Goal: Transaction & Acquisition: Purchase product/service

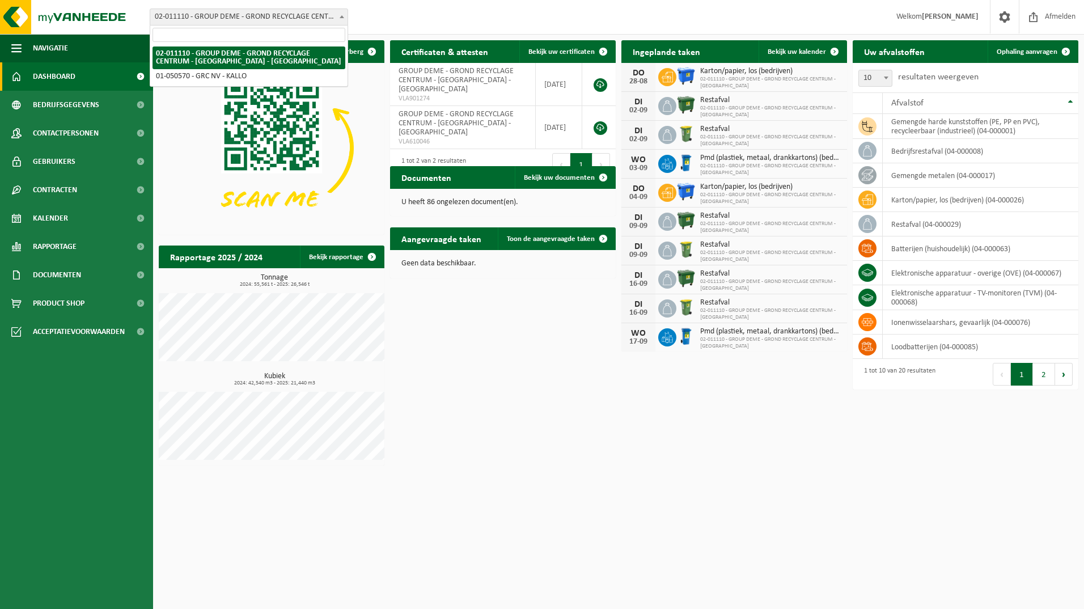
click at [327, 10] on span "02-011110 - GROUP DEME - GROND RECYCLAGE CENTRUM - [GEOGRAPHIC_DATA] - [GEOGRAP…" at bounding box center [248, 17] width 197 height 16
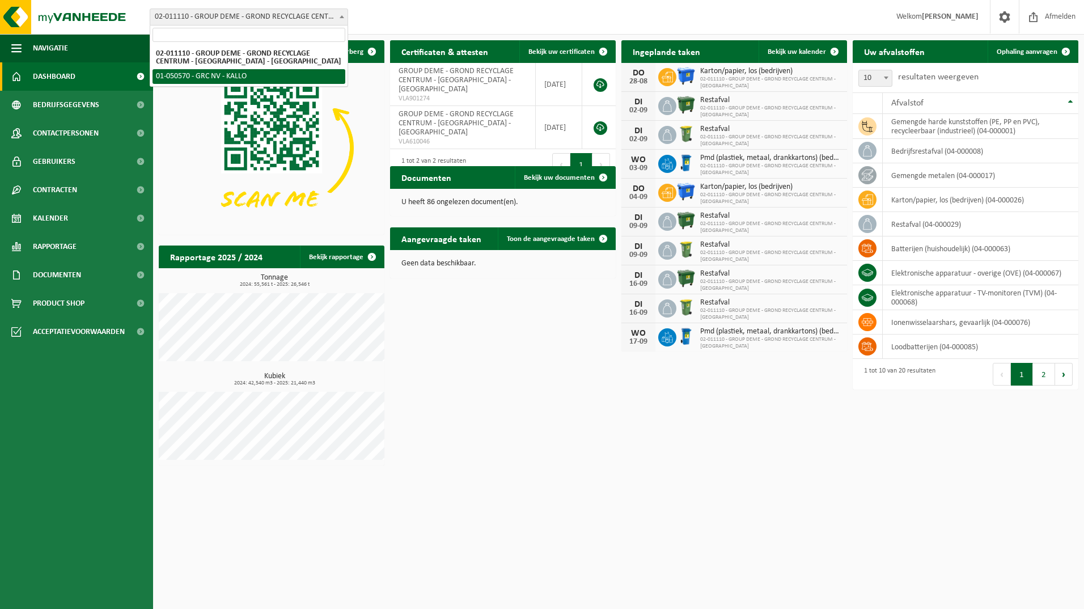
select select "4712"
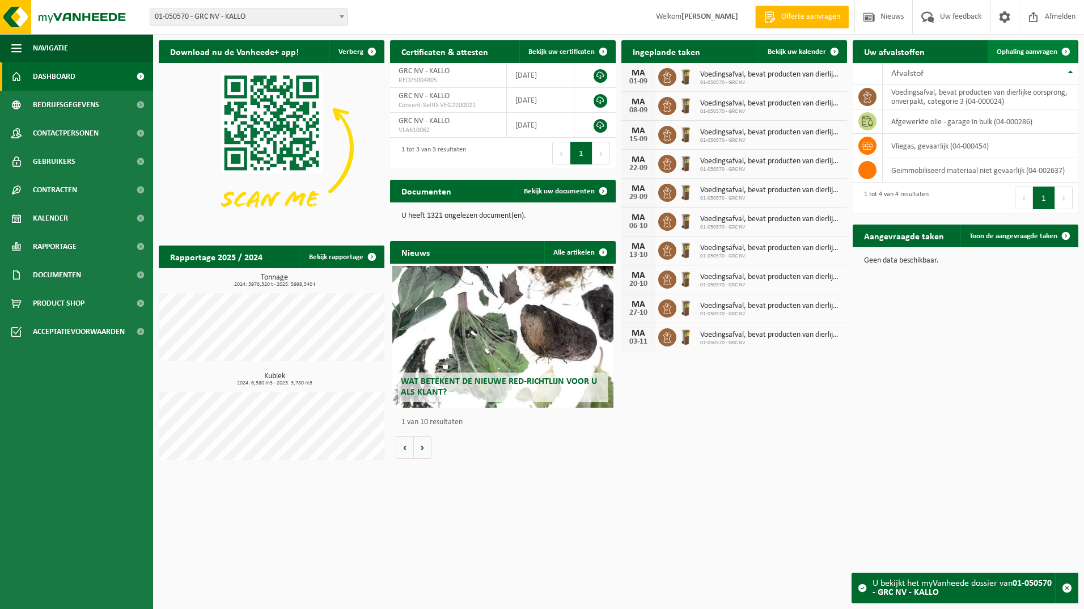
click at [1036, 53] on span "Ophaling aanvragen" at bounding box center [1027, 51] width 61 height 7
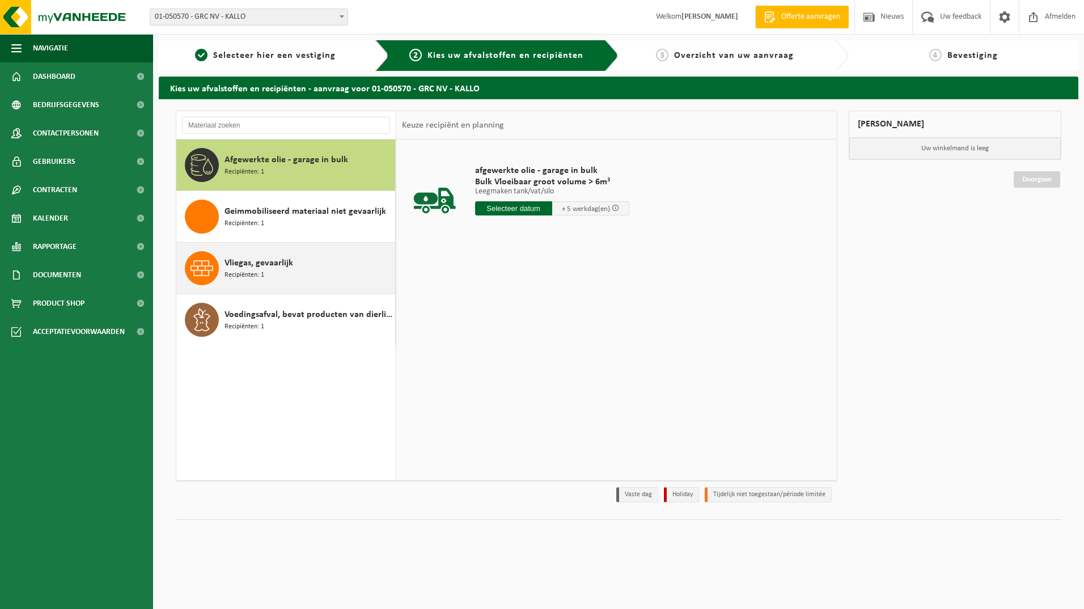
click at [310, 274] on div "Vliegas, gevaarlijk Recipiënten: 1" at bounding box center [309, 268] width 168 height 34
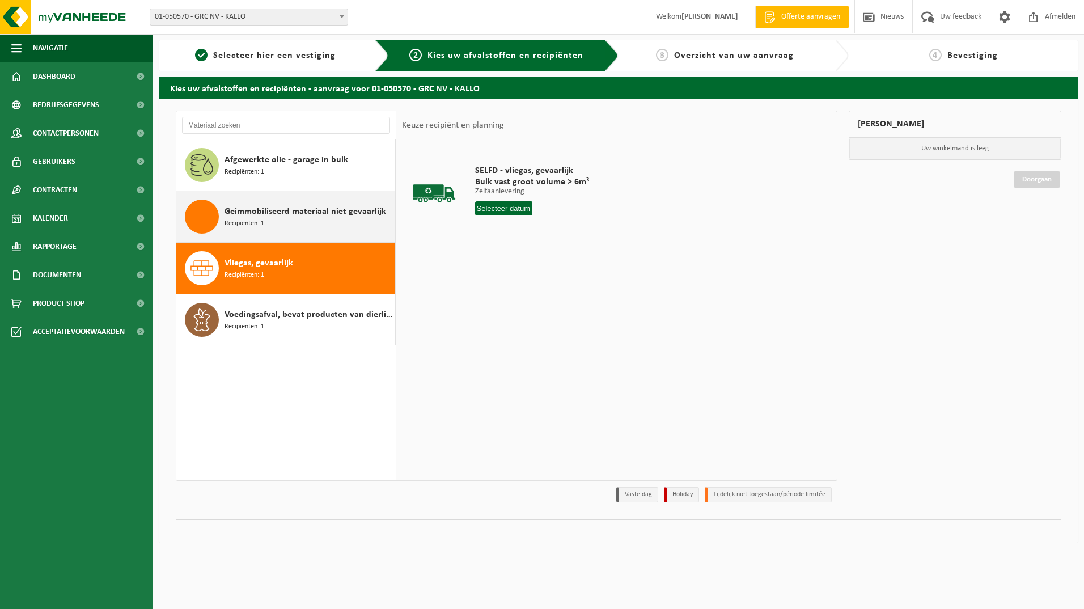
click at [358, 223] on div "Geimmobiliseerd materiaal niet gevaarlijk Recipiënten: 1" at bounding box center [309, 217] width 168 height 34
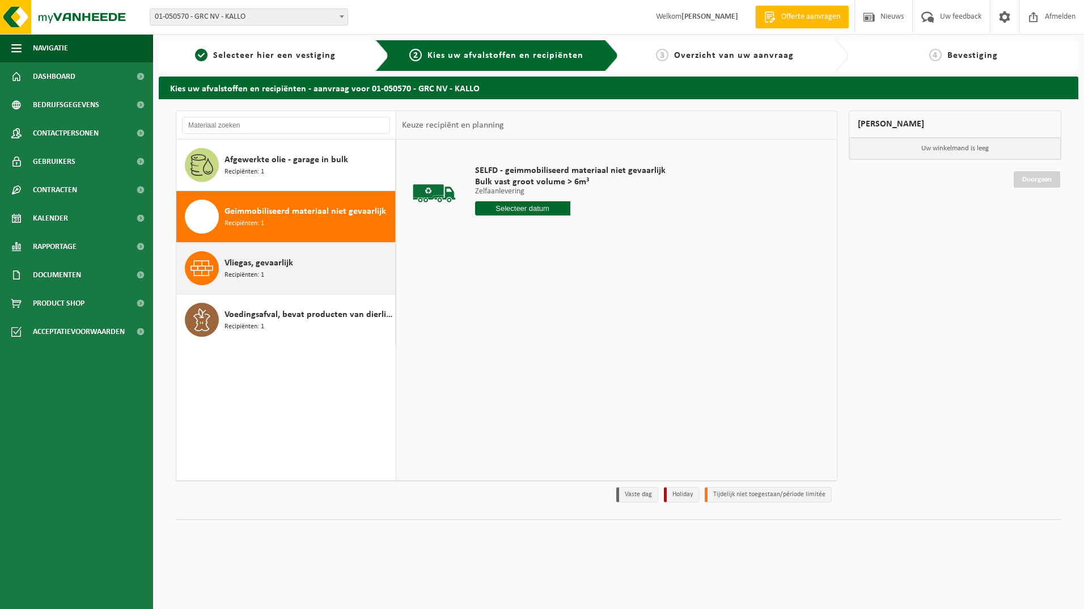
click at [339, 263] on div "Vliegas, gevaarlijk Recipiënten: 1" at bounding box center [309, 268] width 168 height 34
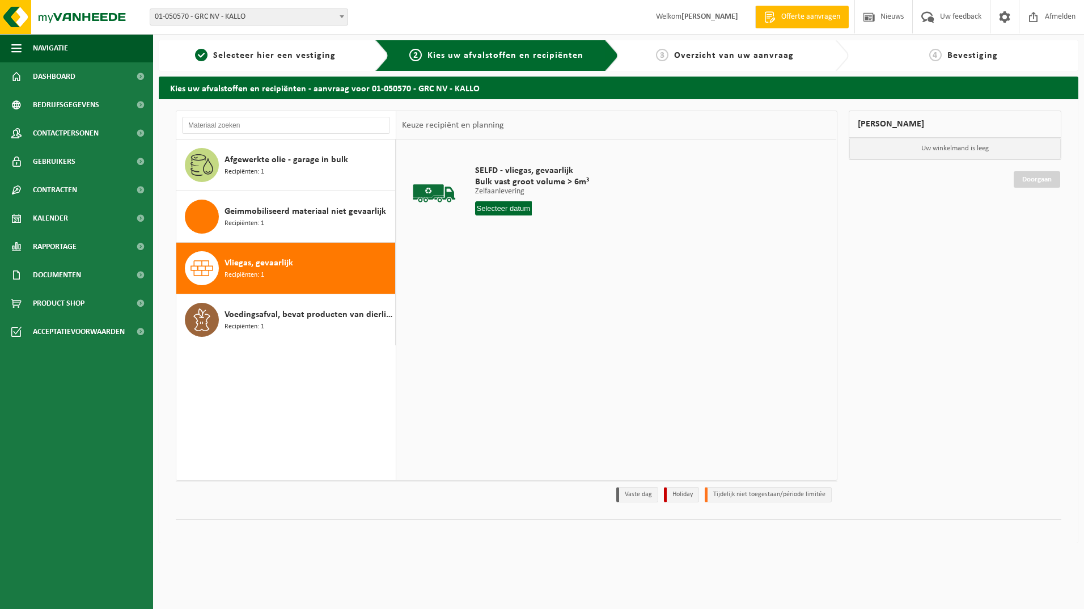
click at [514, 211] on input "text" at bounding box center [503, 208] width 57 height 14
click at [606, 231] on icon at bounding box center [604, 234] width 18 height 18
click at [492, 272] on div "1" at bounding box center [486, 273] width 20 height 18
click at [509, 250] on button "In winkelmand" at bounding box center [507, 251] width 62 height 18
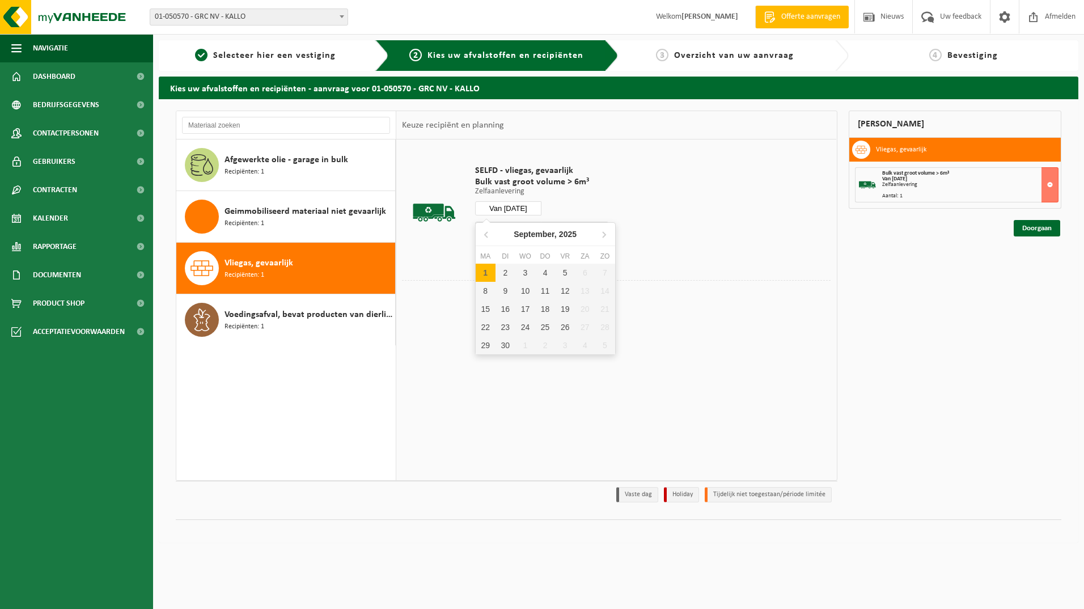
click at [533, 205] on input "Van 2025-09-01" at bounding box center [508, 208] width 67 height 14
click at [505, 271] on div "2" at bounding box center [506, 273] width 20 height 18
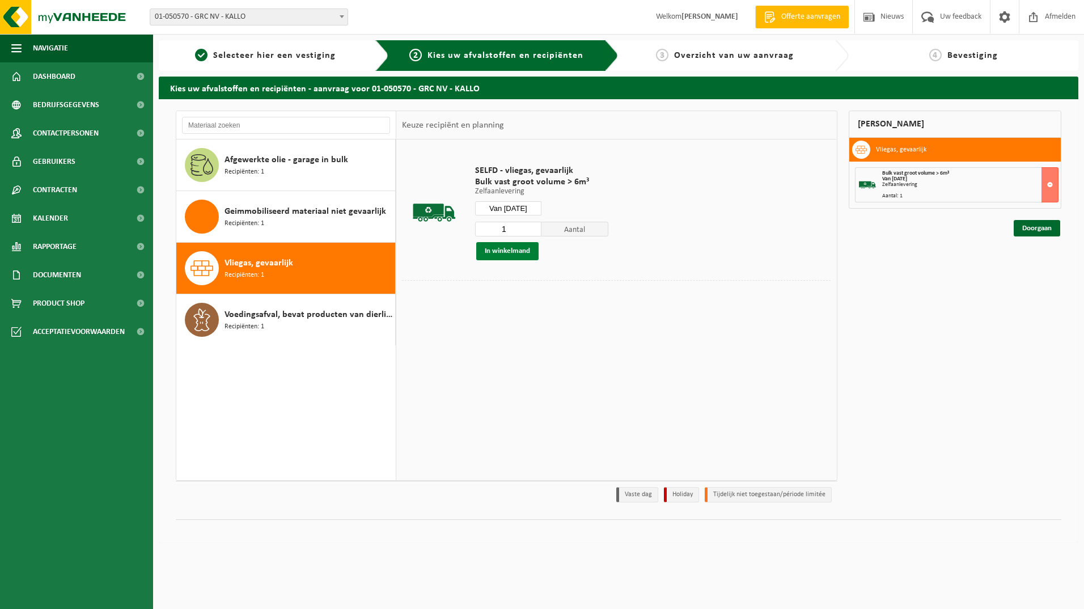
click at [512, 250] on button "In winkelmand" at bounding box center [507, 251] width 62 height 18
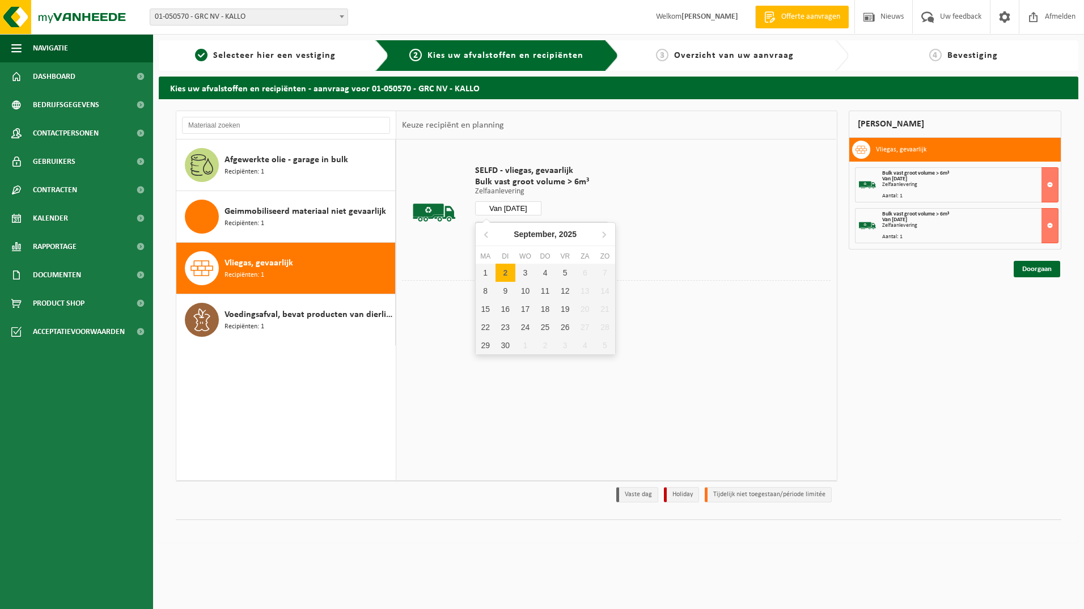
click at [525, 205] on input "Van 2025-09-02" at bounding box center [508, 208] width 67 height 14
click at [527, 272] on div "3" at bounding box center [525, 273] width 20 height 18
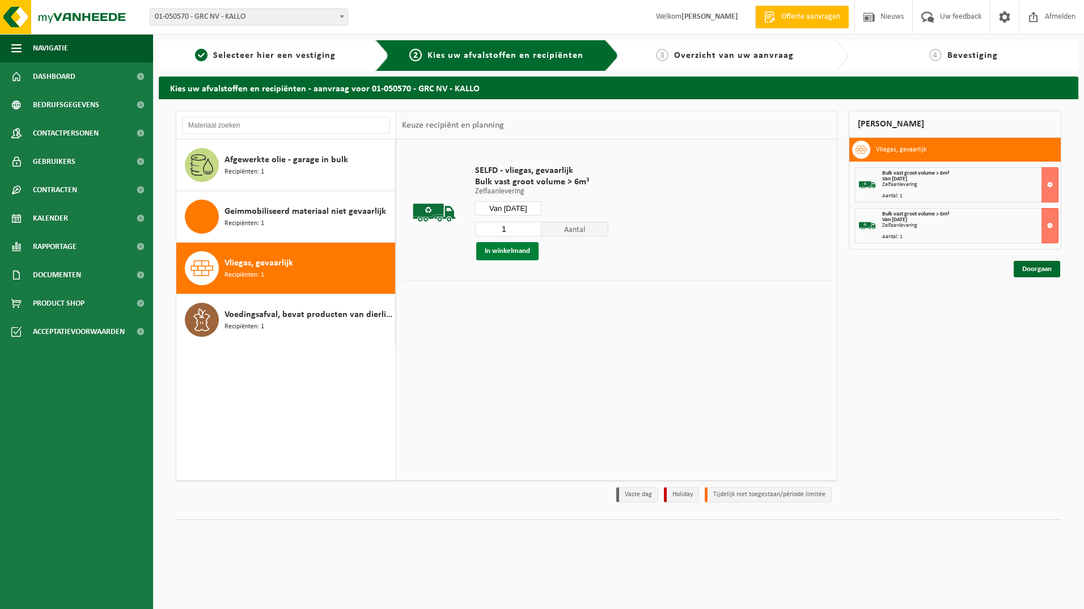
click at [514, 252] on button "In winkelmand" at bounding box center [507, 251] width 62 height 18
click at [529, 210] on input "Van 2025-09-03" at bounding box center [508, 208] width 67 height 14
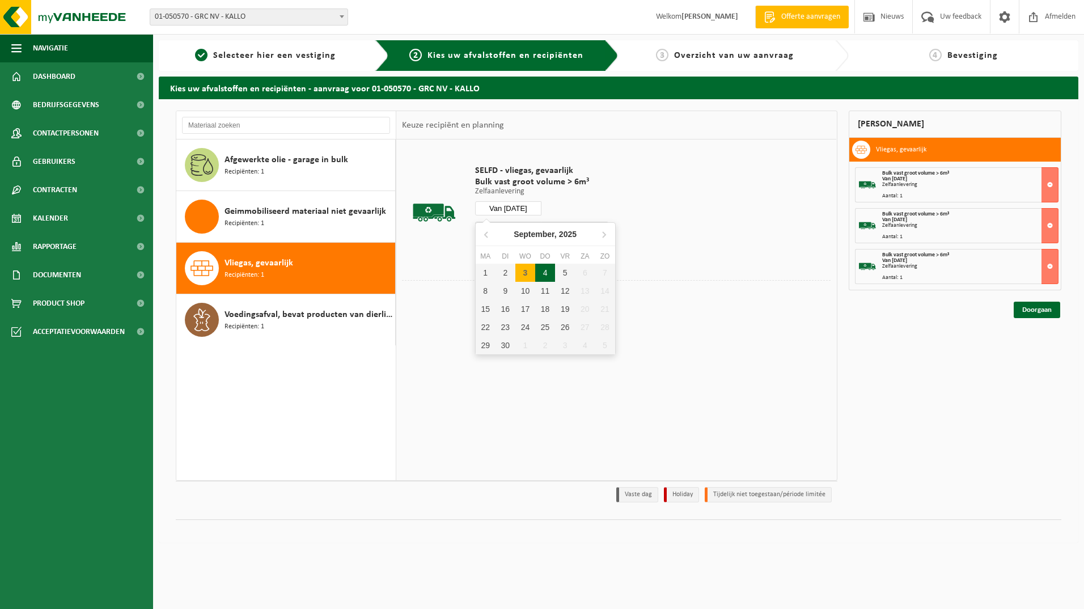
click at [543, 273] on div "4" at bounding box center [545, 273] width 20 height 18
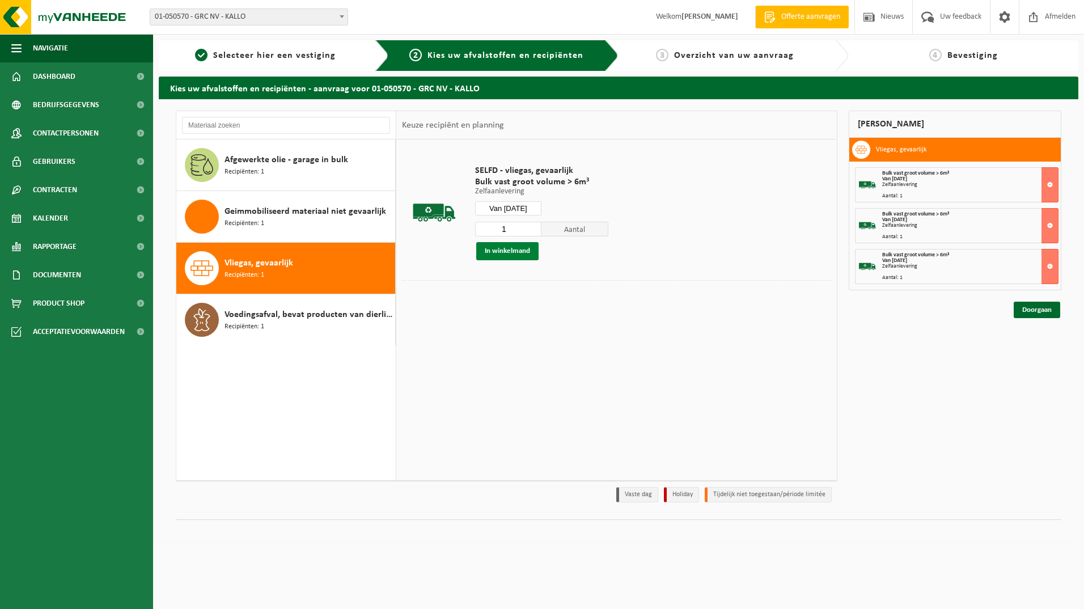
click at [514, 250] on button "In winkelmand" at bounding box center [507, 251] width 62 height 18
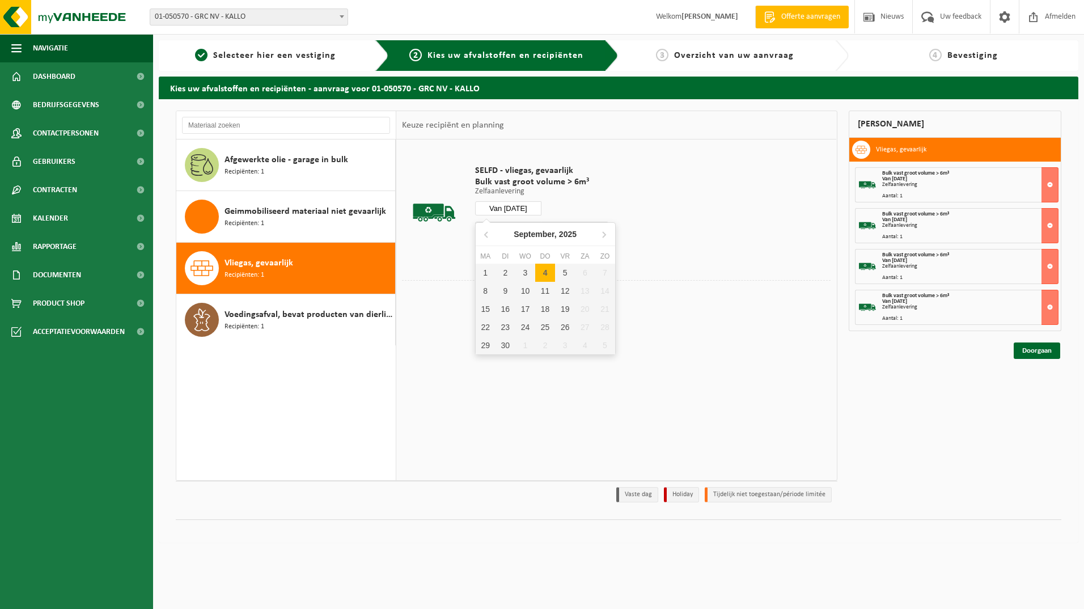
click at [527, 208] on input "Van 2025-09-04" at bounding box center [508, 208] width 67 height 14
click at [563, 273] on div "5" at bounding box center [565, 273] width 20 height 18
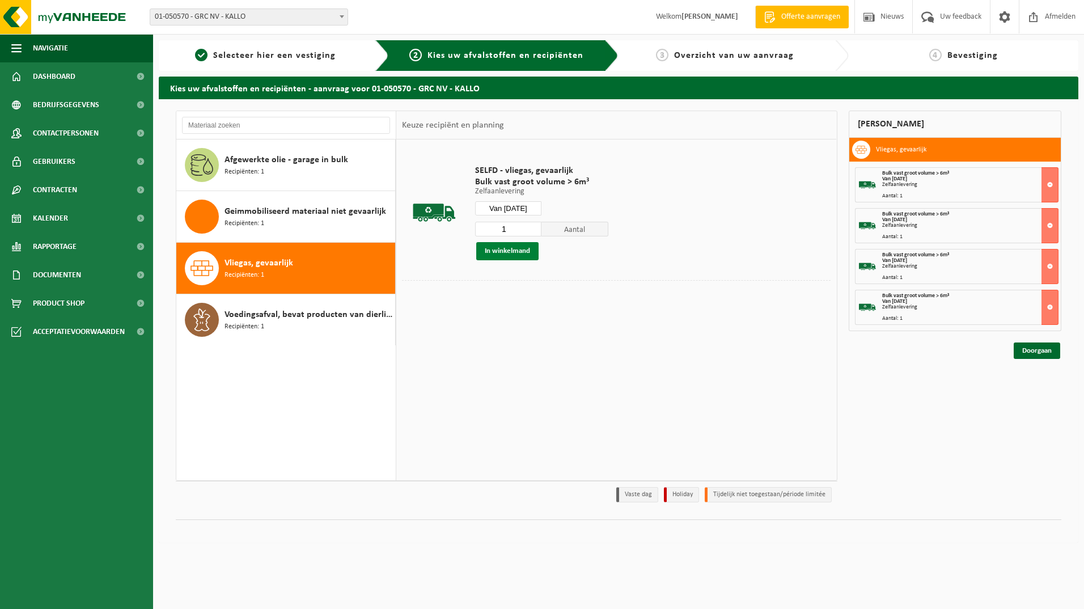
click at [523, 246] on button "In winkelmand" at bounding box center [507, 251] width 62 height 18
click at [504, 210] on input "Van 2025-09-05" at bounding box center [508, 208] width 67 height 14
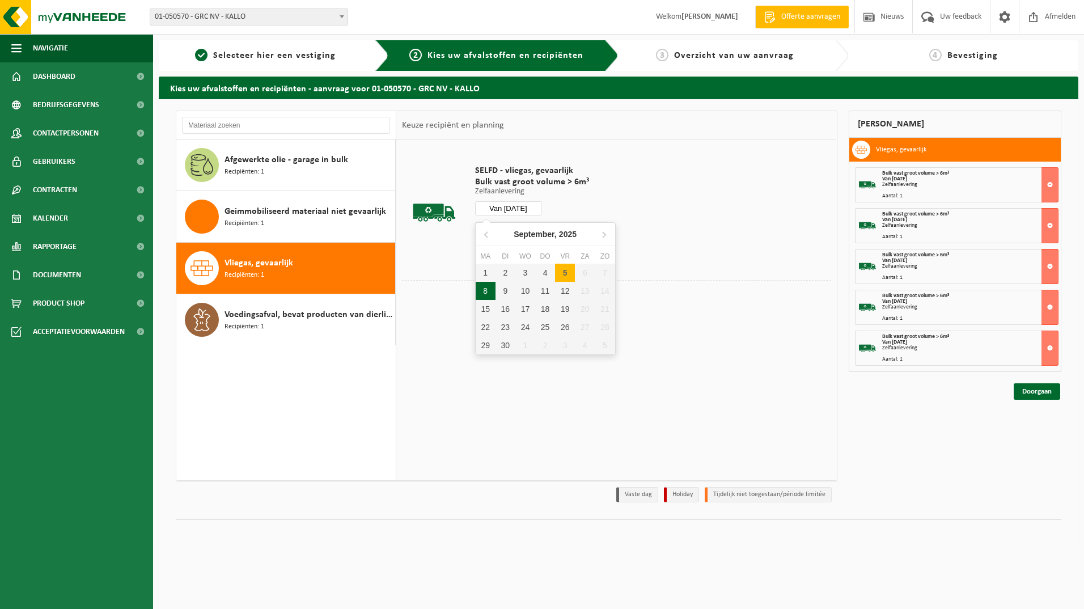
click at [485, 289] on div "8" at bounding box center [486, 291] width 20 height 18
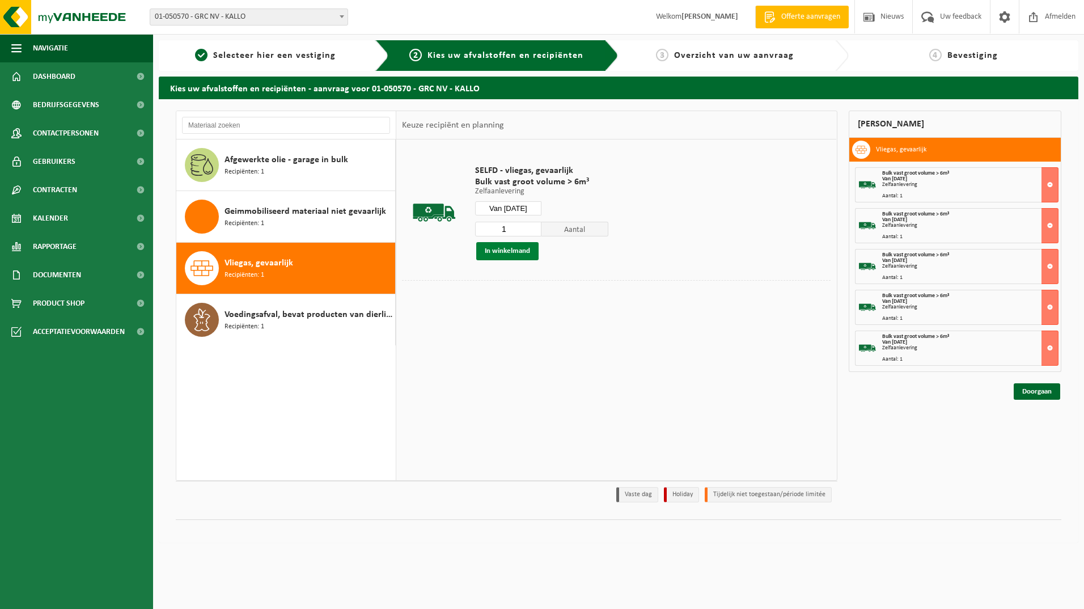
click at [495, 248] on button "In winkelmand" at bounding box center [507, 251] width 62 height 18
click at [503, 206] on input "Van 2025-09-08" at bounding box center [508, 208] width 67 height 14
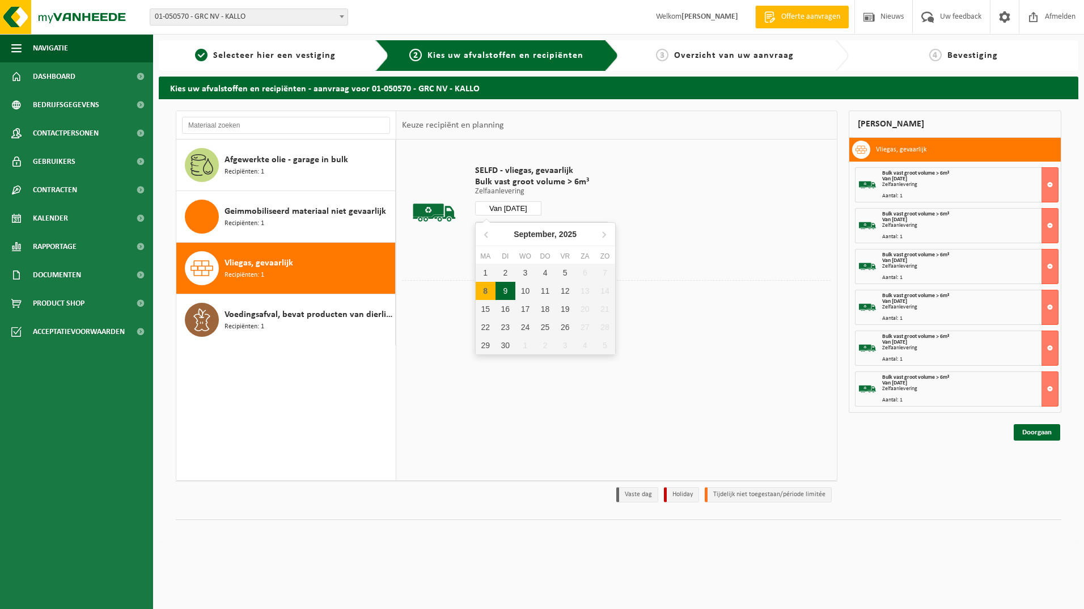
click at [503, 293] on div "9" at bounding box center [506, 291] width 20 height 18
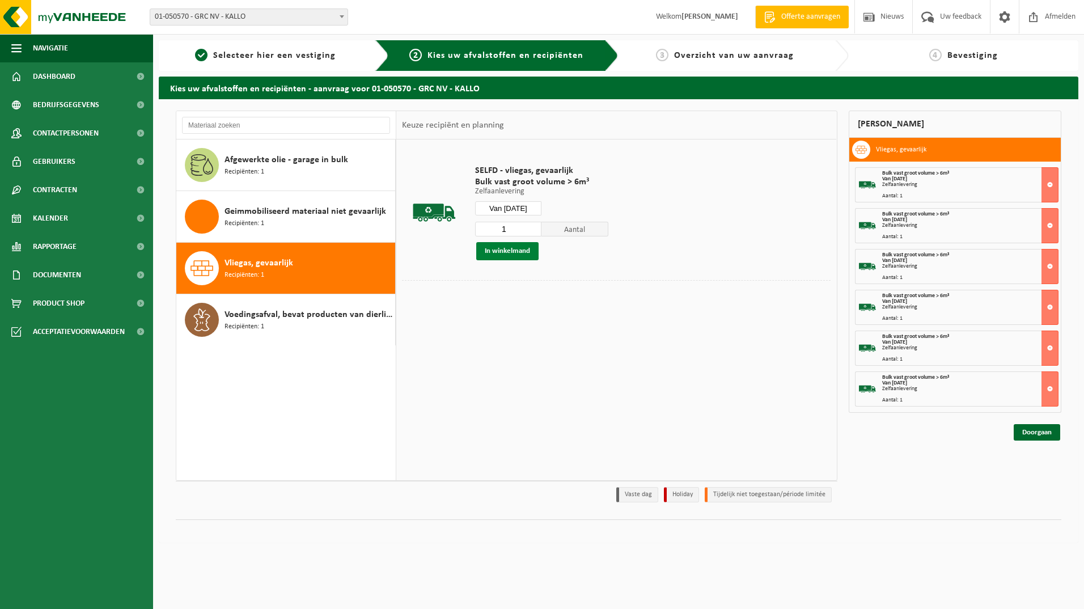
click at [498, 253] on button "In winkelmand" at bounding box center [507, 251] width 62 height 18
click at [518, 208] on input "Van 2025-09-09" at bounding box center [508, 208] width 67 height 14
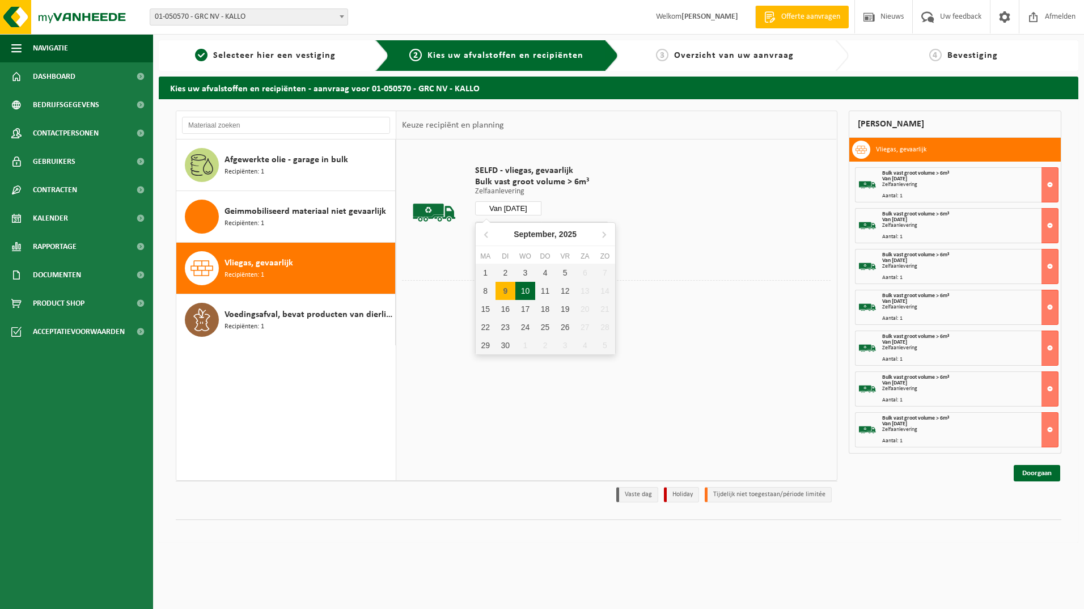
click at [525, 289] on div "10" at bounding box center [525, 291] width 20 height 18
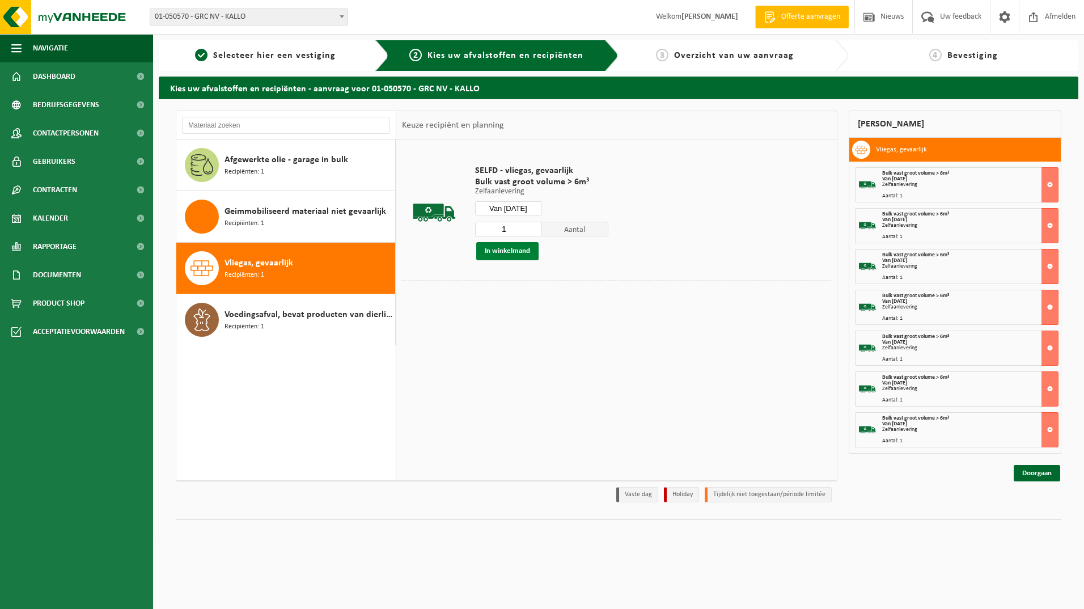
click at [500, 251] on button "In winkelmand" at bounding box center [507, 251] width 62 height 18
click at [518, 212] on input "Van 2025-09-10" at bounding box center [508, 208] width 67 height 14
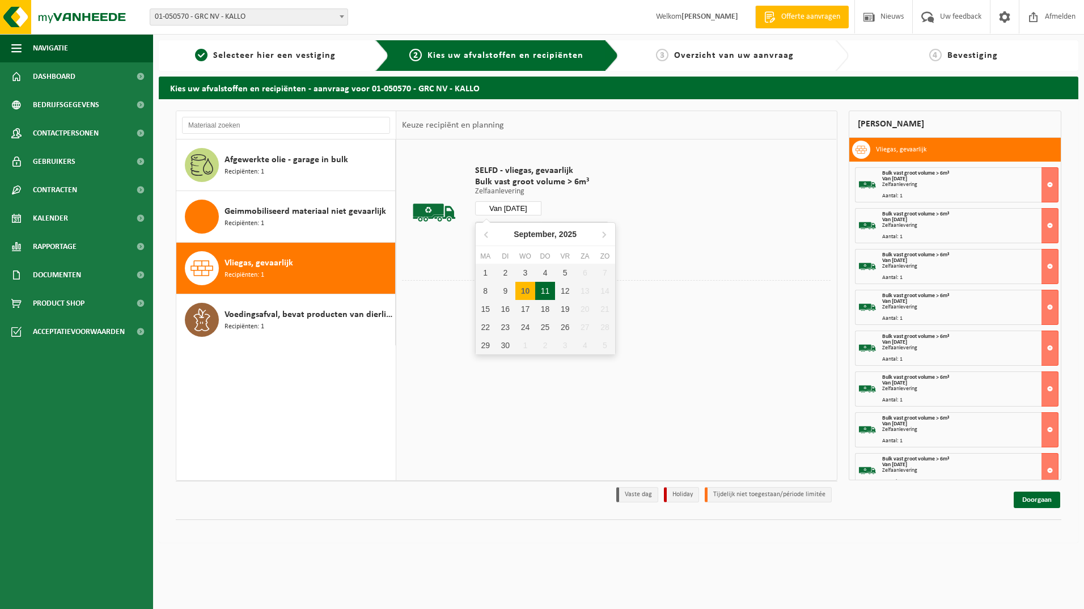
click at [551, 289] on div "11" at bounding box center [545, 291] width 20 height 18
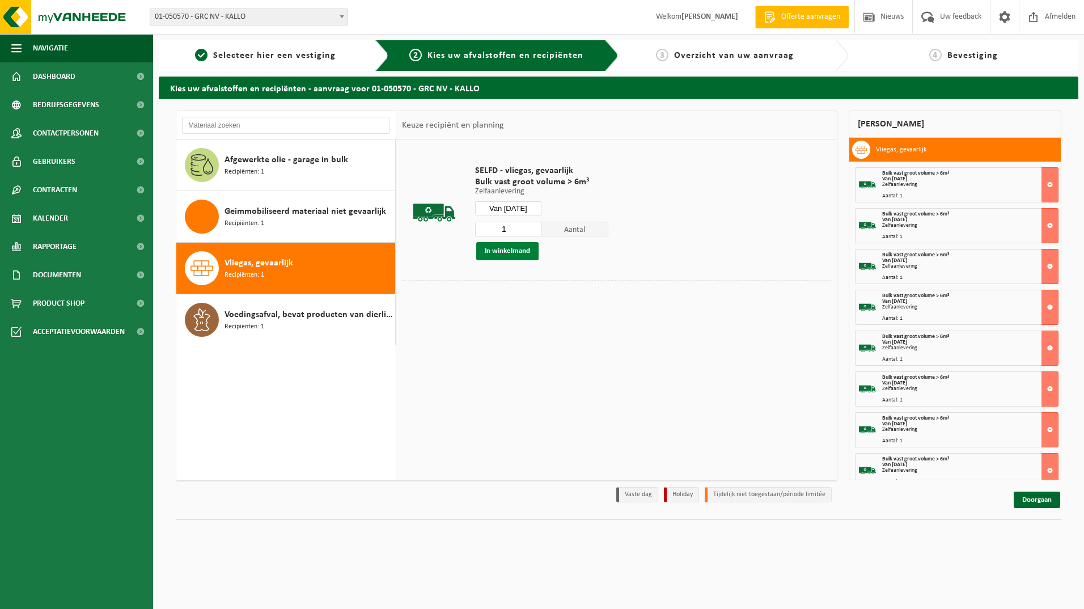
click at [514, 254] on button "In winkelmand" at bounding box center [507, 251] width 62 height 18
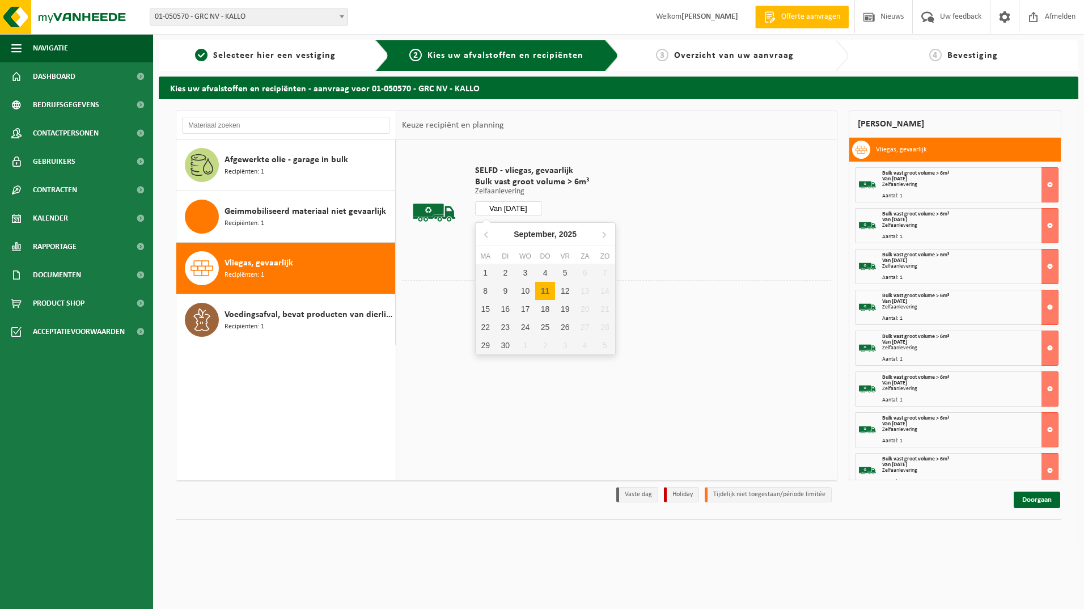
click at [525, 209] on input "Van 2025-09-11" at bounding box center [508, 208] width 67 height 14
click at [567, 290] on div "12" at bounding box center [565, 291] width 20 height 18
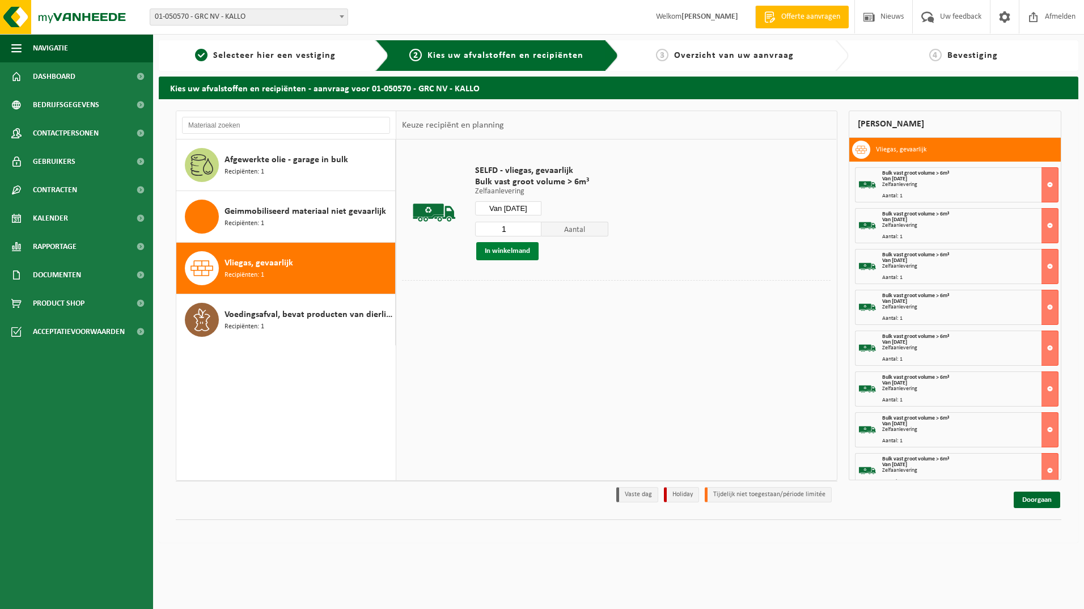
click at [528, 248] on button "In winkelmand" at bounding box center [507, 251] width 62 height 18
click at [524, 208] on input "Van 2025-09-12" at bounding box center [508, 208] width 67 height 14
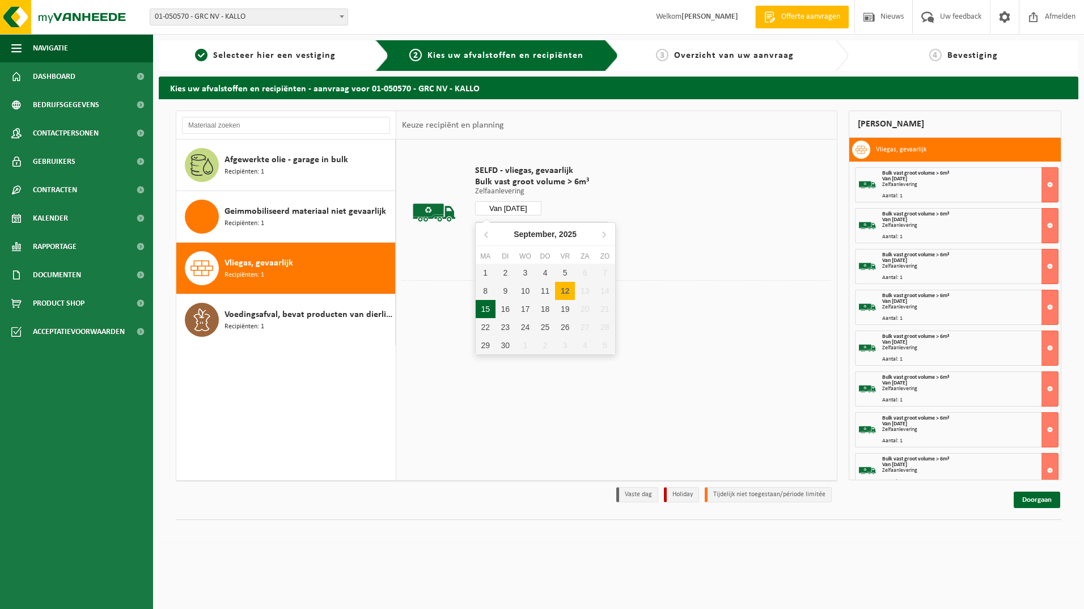
click at [493, 306] on div "15" at bounding box center [486, 309] width 20 height 18
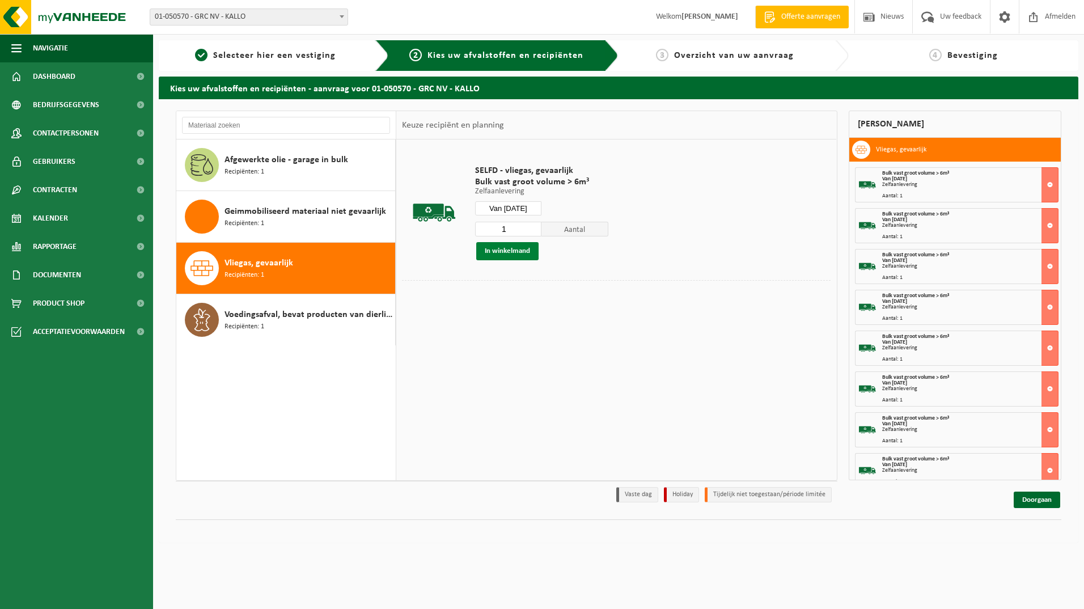
click at [515, 248] on button "In winkelmand" at bounding box center [507, 251] width 62 height 18
click at [517, 204] on input "Van 2025-09-15" at bounding box center [508, 208] width 67 height 14
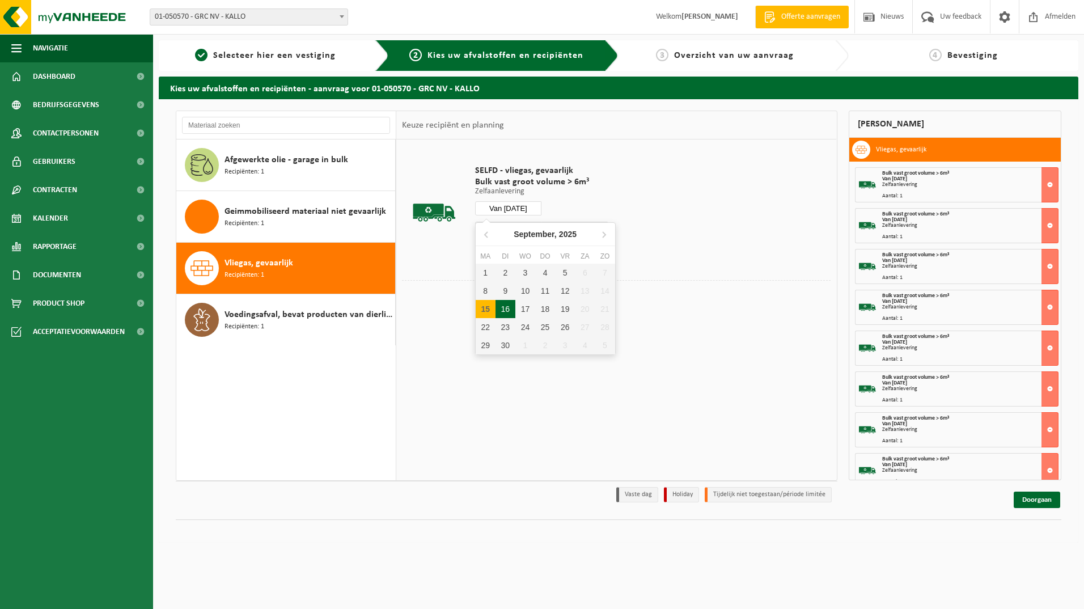
click at [504, 311] on div "16" at bounding box center [506, 309] width 20 height 18
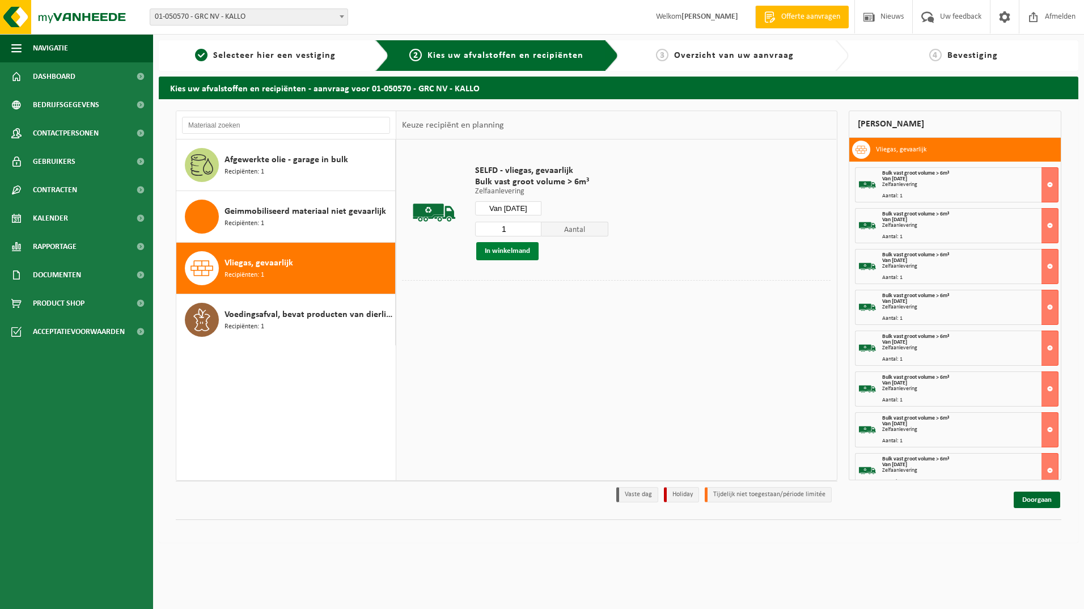
click at [504, 252] on button "In winkelmand" at bounding box center [507, 251] width 62 height 18
click at [519, 205] on input "Van 2025-09-16" at bounding box center [508, 208] width 67 height 14
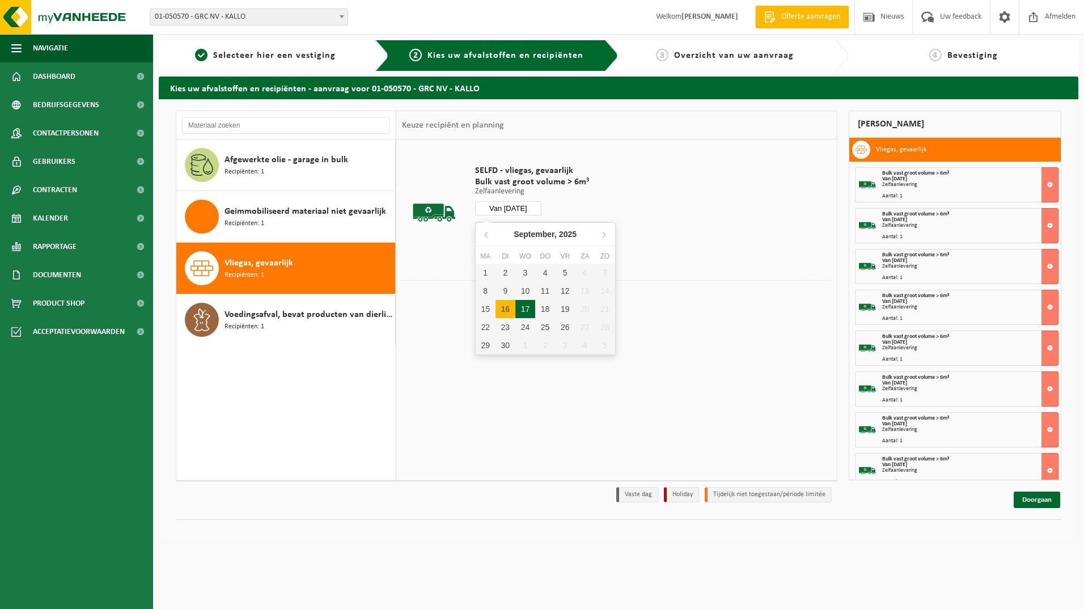
click at [521, 312] on div "17" at bounding box center [525, 309] width 20 height 18
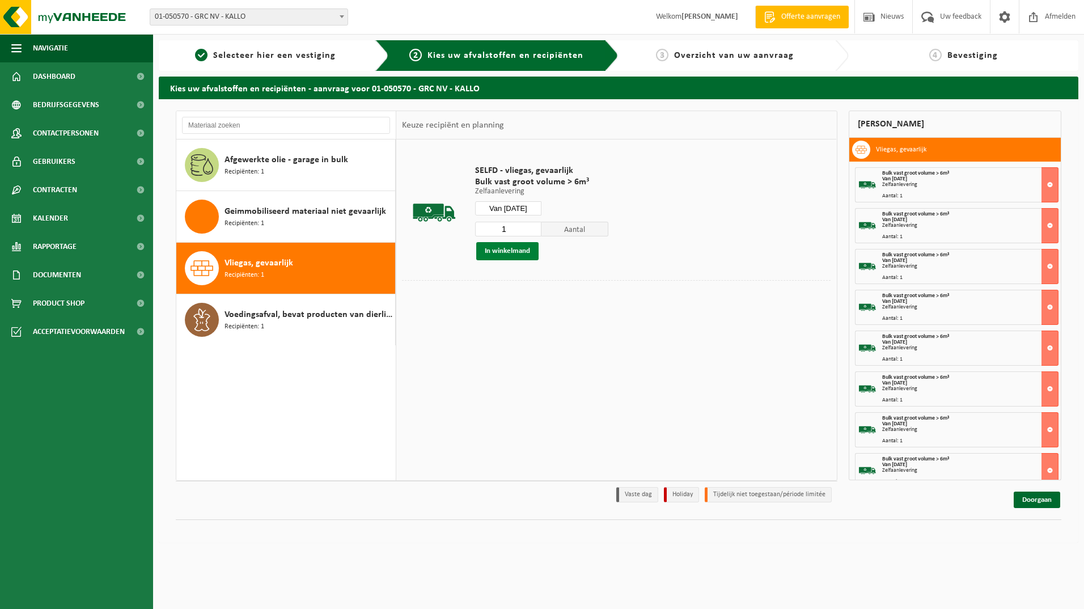
click at [502, 244] on button "In winkelmand" at bounding box center [507, 251] width 62 height 18
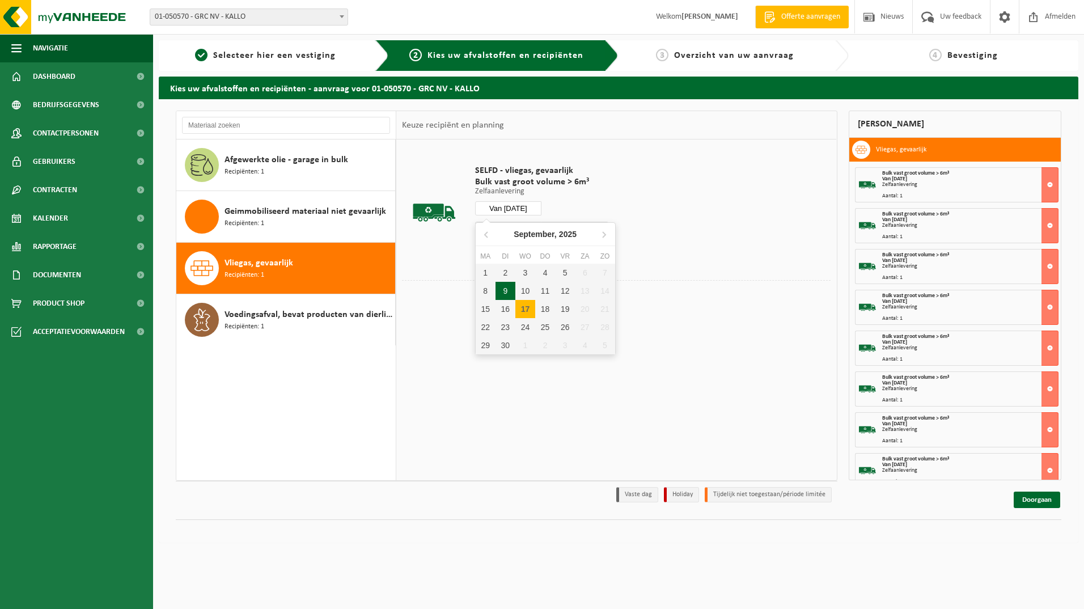
click at [520, 212] on input "Van 2025-09-17" at bounding box center [508, 208] width 67 height 14
click at [545, 303] on div "18" at bounding box center [545, 309] width 20 height 18
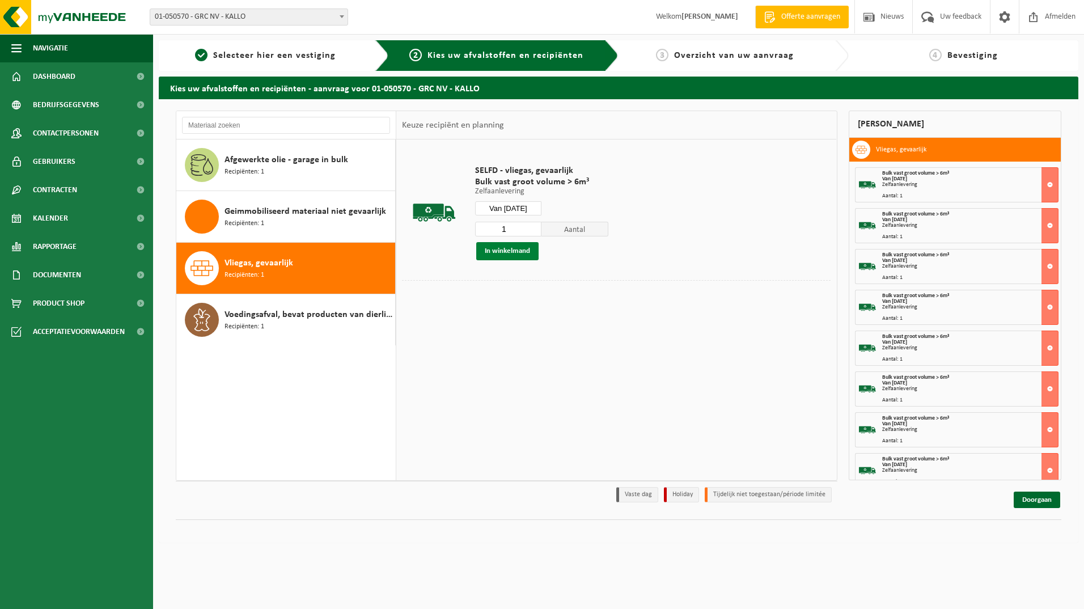
click at [520, 244] on button "In winkelmand" at bounding box center [507, 251] width 62 height 18
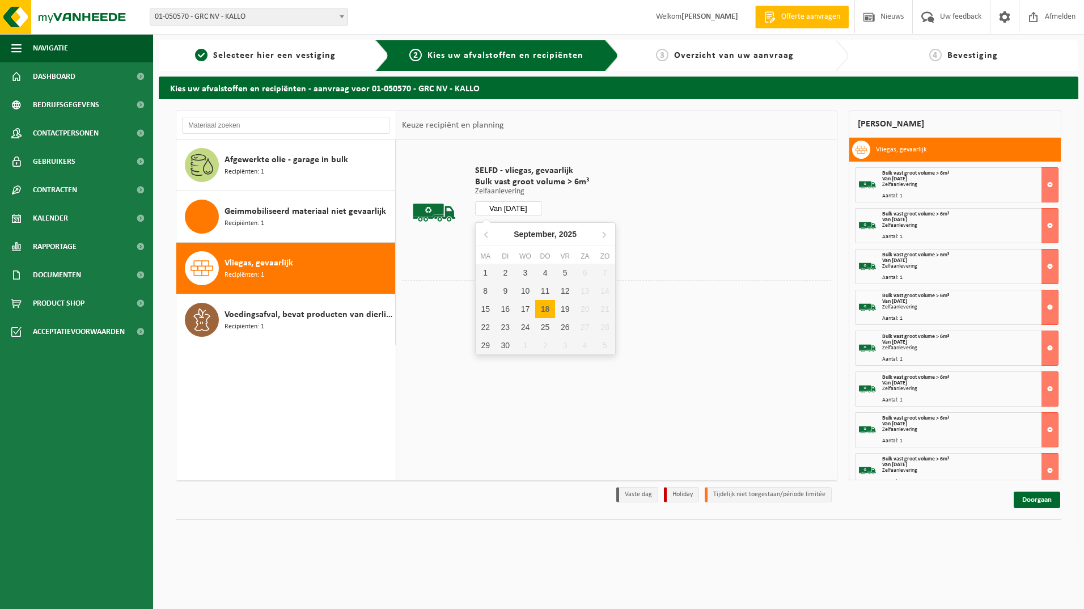
click at [533, 206] on input "Van 2025-09-18" at bounding box center [508, 208] width 67 height 14
drag, startPoint x: 565, startPoint y: 307, endPoint x: 557, endPoint y: 295, distance: 14.3
click at [565, 307] on div "19" at bounding box center [565, 309] width 20 height 18
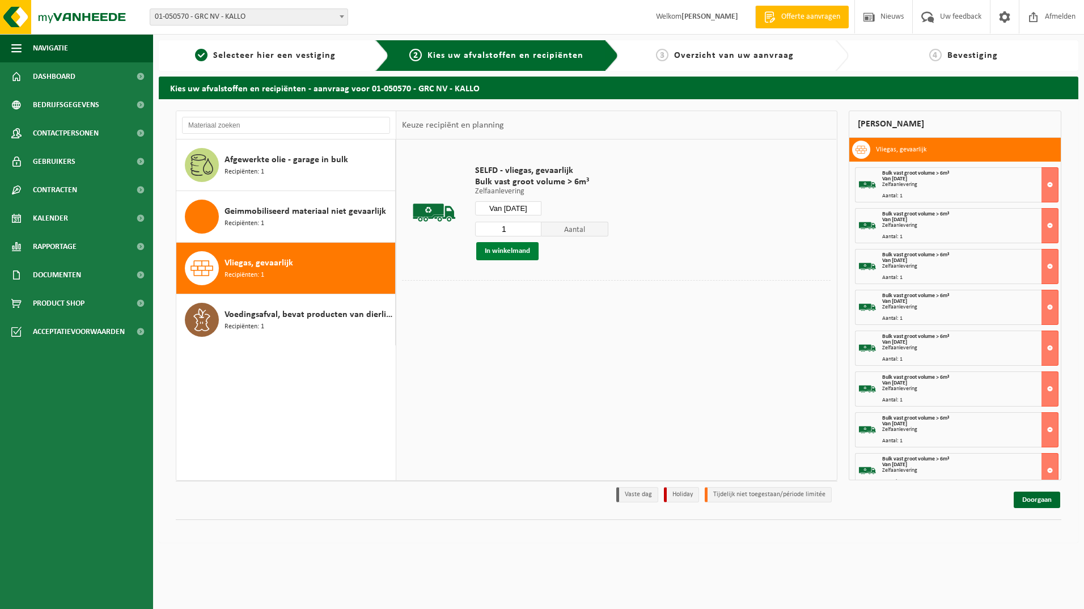
click at [524, 251] on button "In winkelmand" at bounding box center [507, 251] width 62 height 18
click at [526, 209] on input "Van 2025-09-19" at bounding box center [508, 208] width 67 height 14
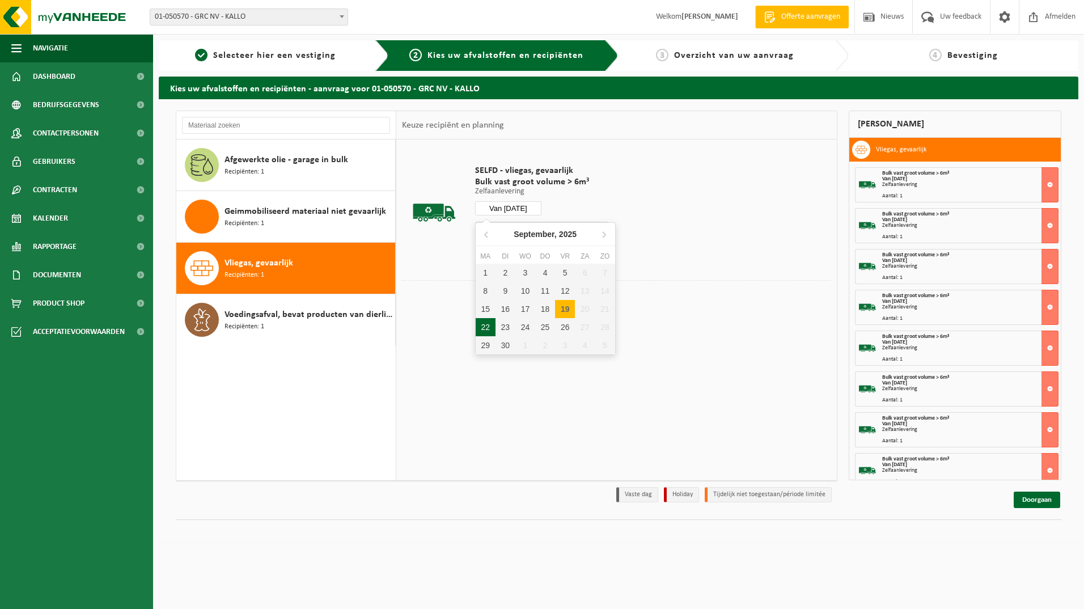
click at [487, 324] on div "22" at bounding box center [486, 327] width 20 height 18
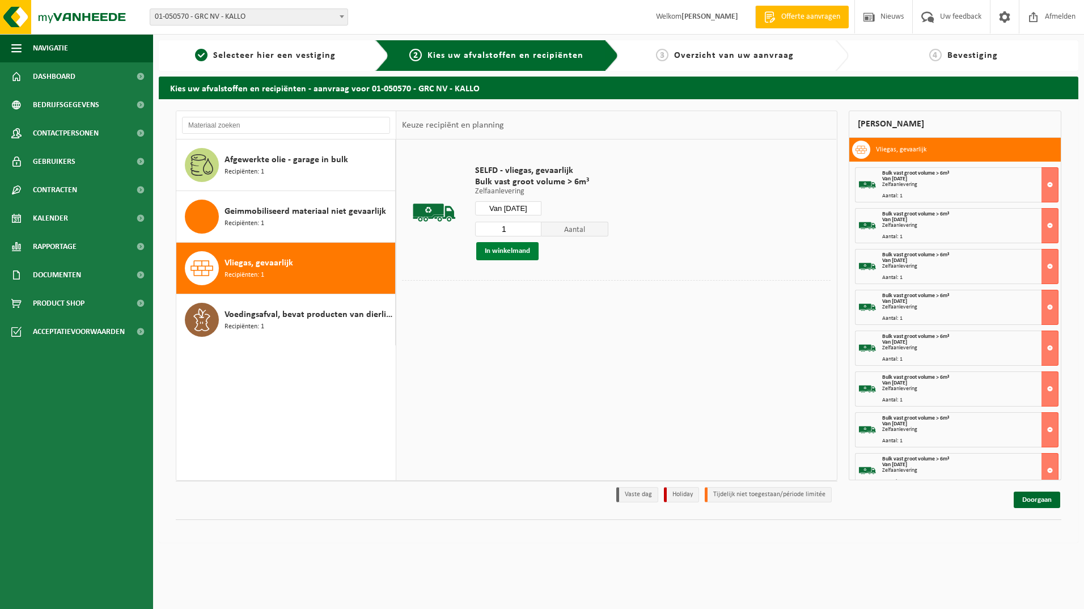
click at [518, 251] on button "In winkelmand" at bounding box center [507, 251] width 62 height 18
click at [532, 206] on input "Van 2025-09-22" at bounding box center [508, 208] width 67 height 14
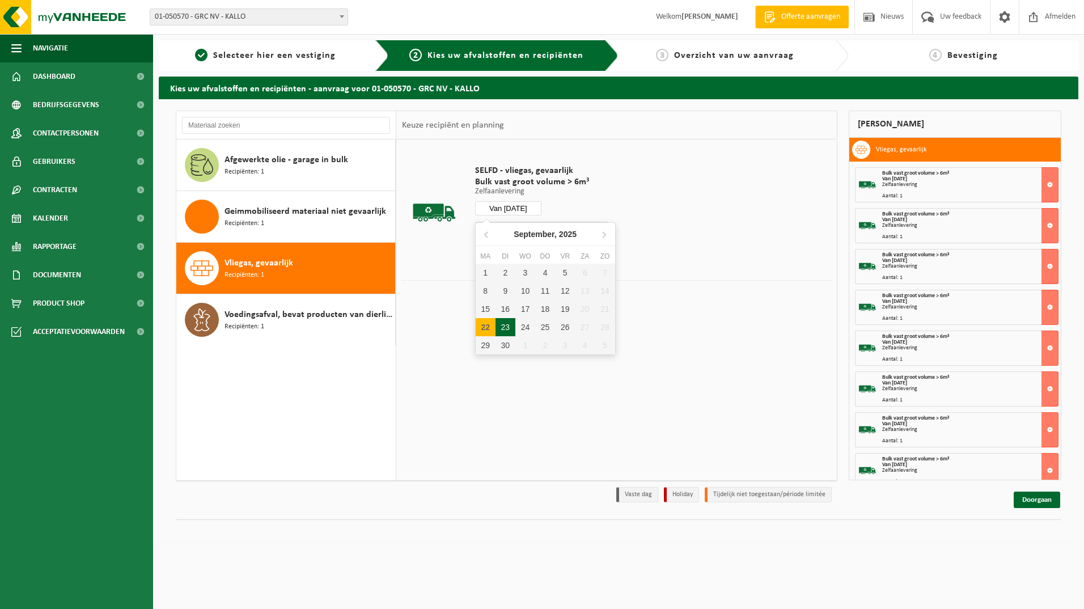
click at [510, 329] on div "23" at bounding box center [506, 327] width 20 height 18
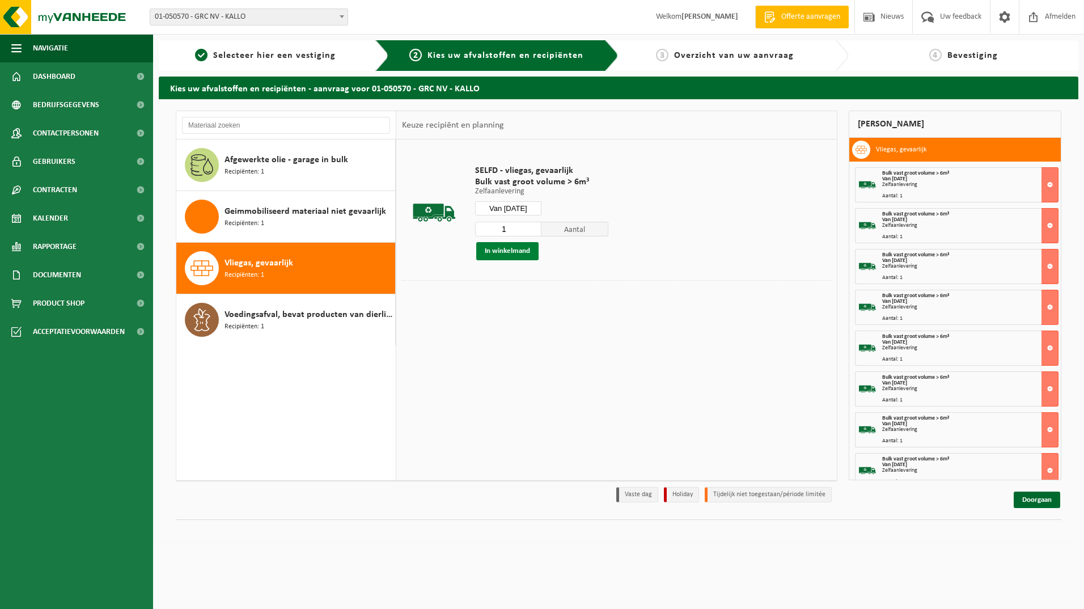
click at [523, 252] on button "In winkelmand" at bounding box center [507, 251] width 62 height 18
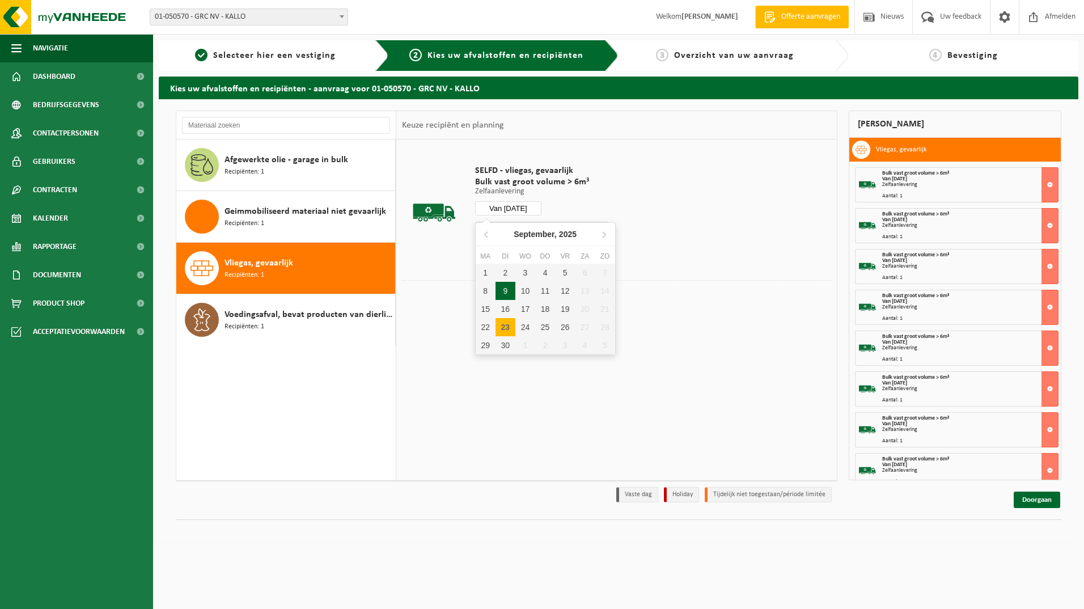
click at [508, 211] on input "Van 2025-09-23" at bounding box center [508, 208] width 67 height 14
click at [519, 327] on div "24" at bounding box center [525, 327] width 20 height 18
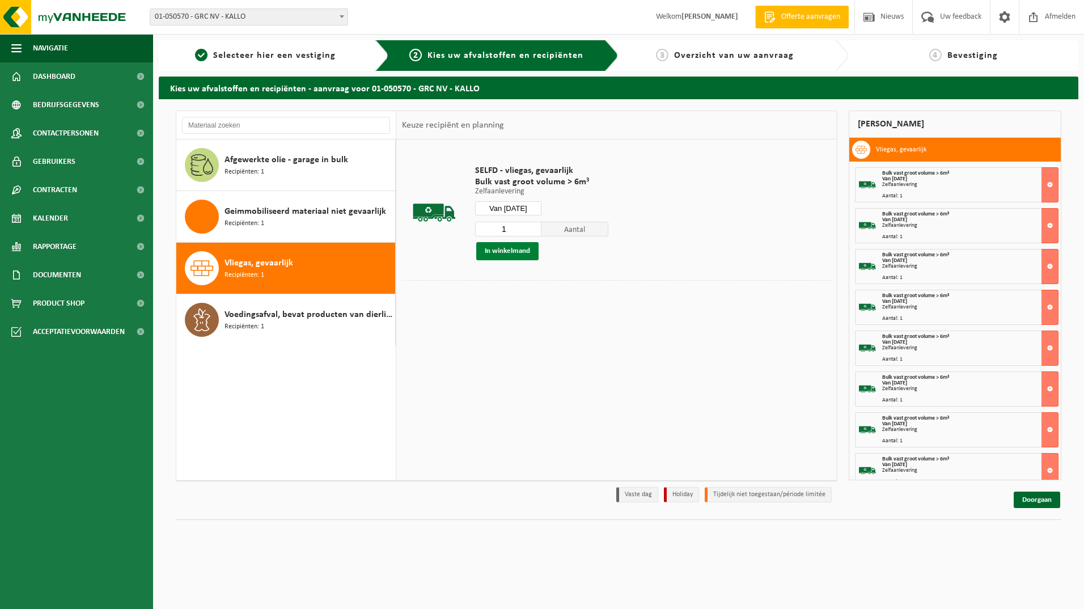
click at [511, 251] on button "In winkelmand" at bounding box center [507, 251] width 62 height 18
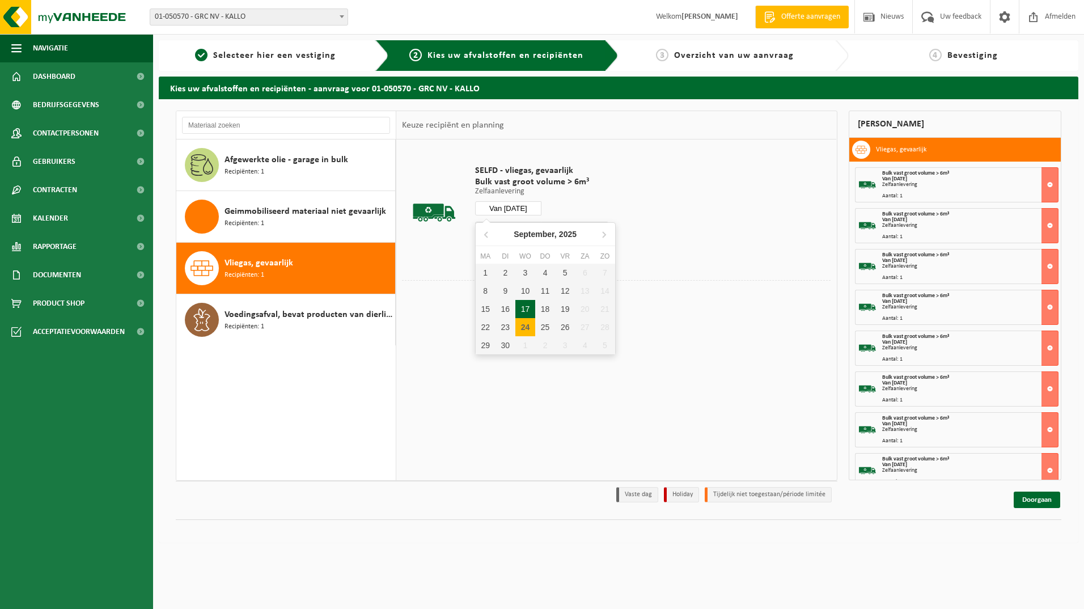
click at [524, 208] on input "Van 2025-09-24" at bounding box center [508, 208] width 67 height 14
click at [540, 324] on div "25" at bounding box center [545, 327] width 20 height 18
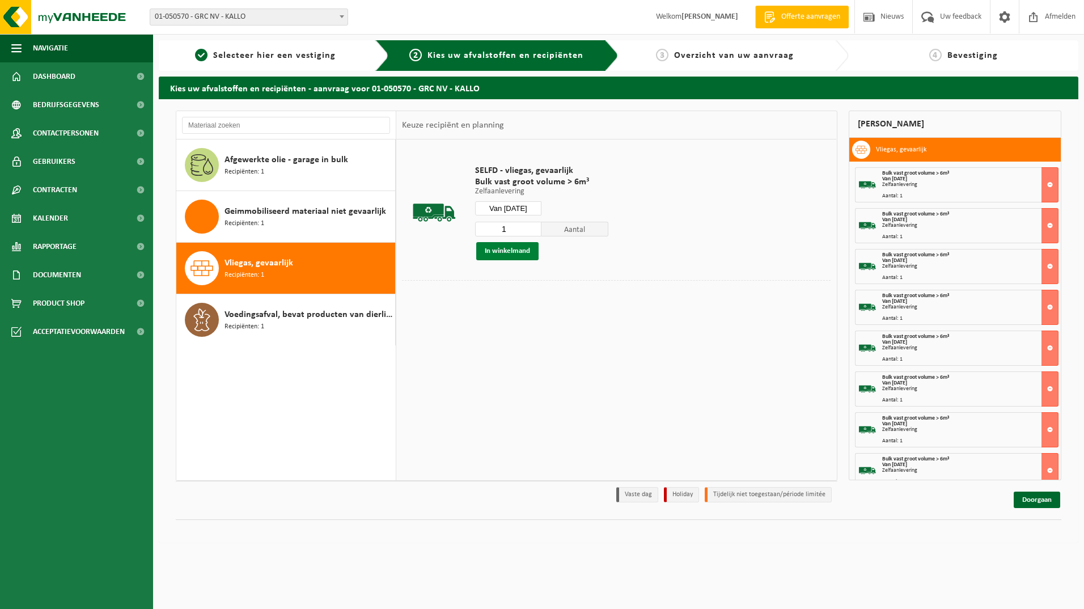
click at [509, 249] on button "In winkelmand" at bounding box center [507, 251] width 62 height 18
click at [531, 206] on input "Van 2025-09-25" at bounding box center [508, 208] width 67 height 14
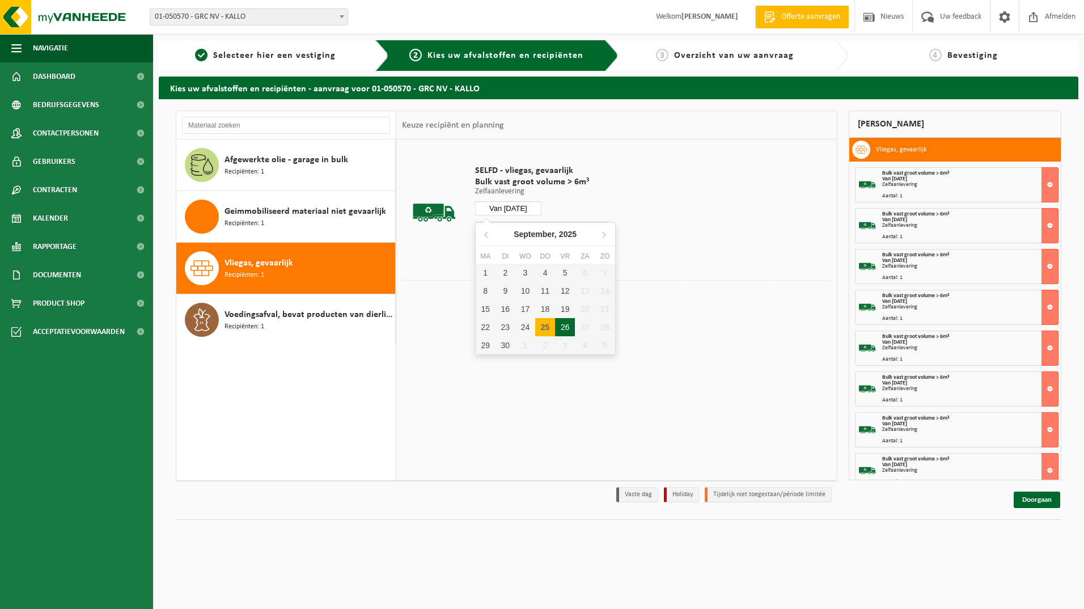
click at [568, 329] on div "26" at bounding box center [565, 327] width 20 height 18
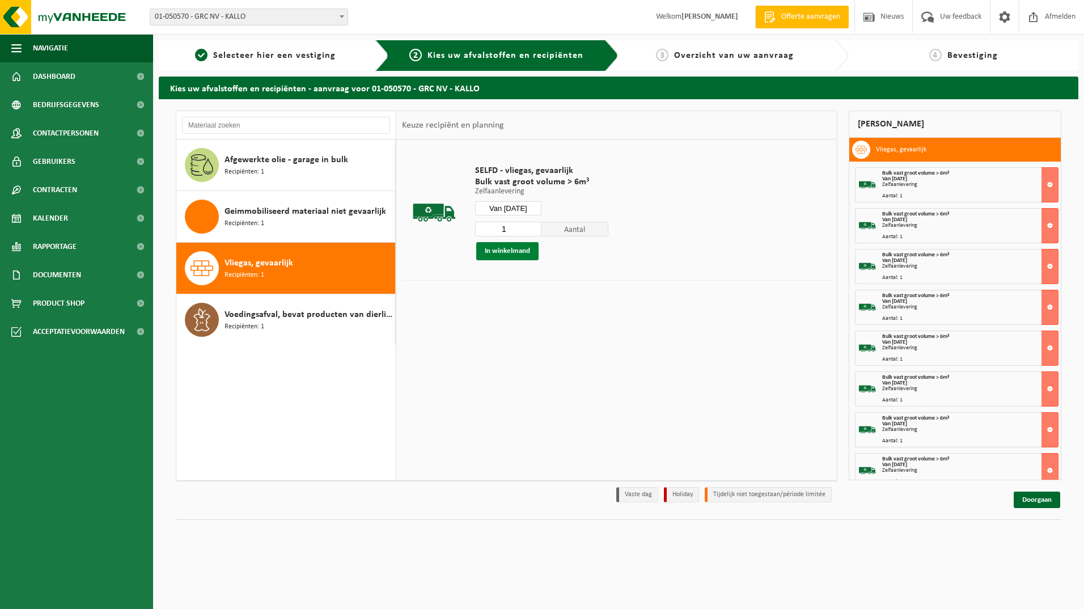
click at [524, 253] on button "In winkelmand" at bounding box center [507, 251] width 62 height 18
click at [520, 210] on input "Van 2025-09-26" at bounding box center [508, 208] width 67 height 14
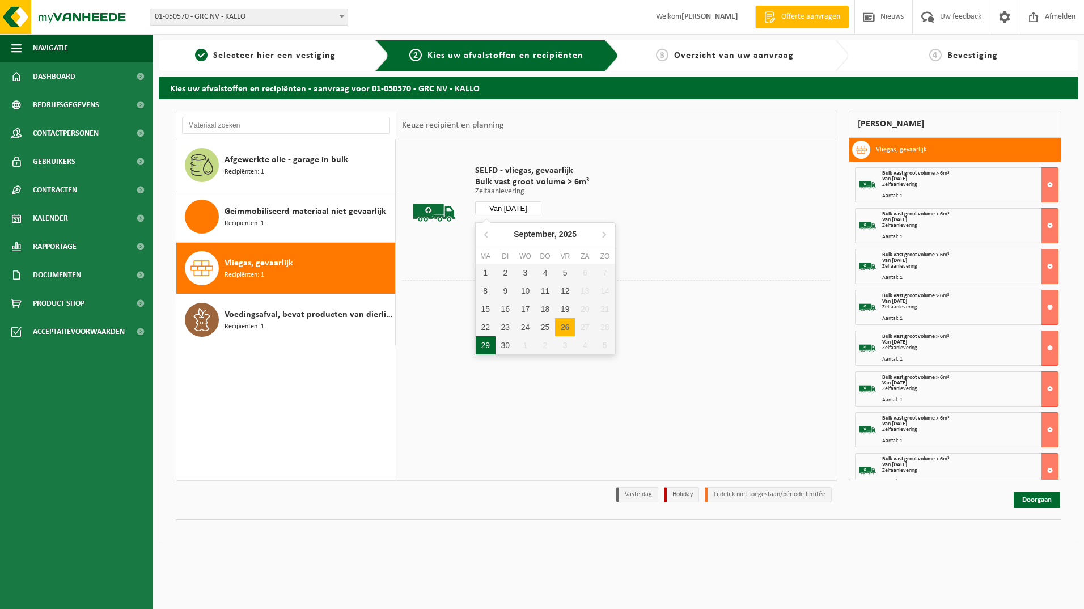
click at [484, 340] on div "29" at bounding box center [486, 345] width 20 height 18
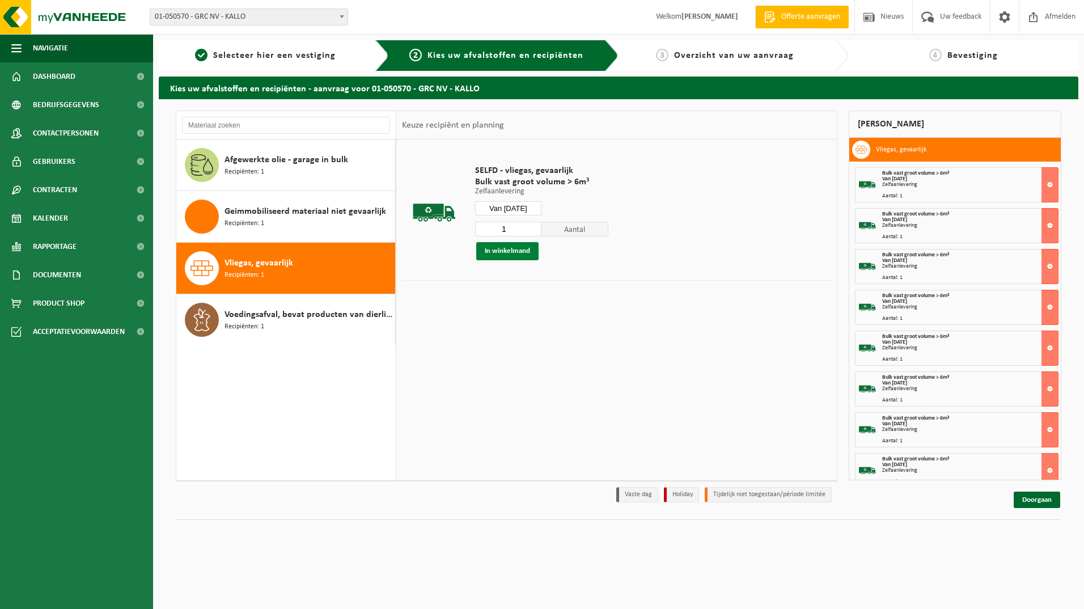
click at [508, 252] on button "In winkelmand" at bounding box center [507, 251] width 62 height 18
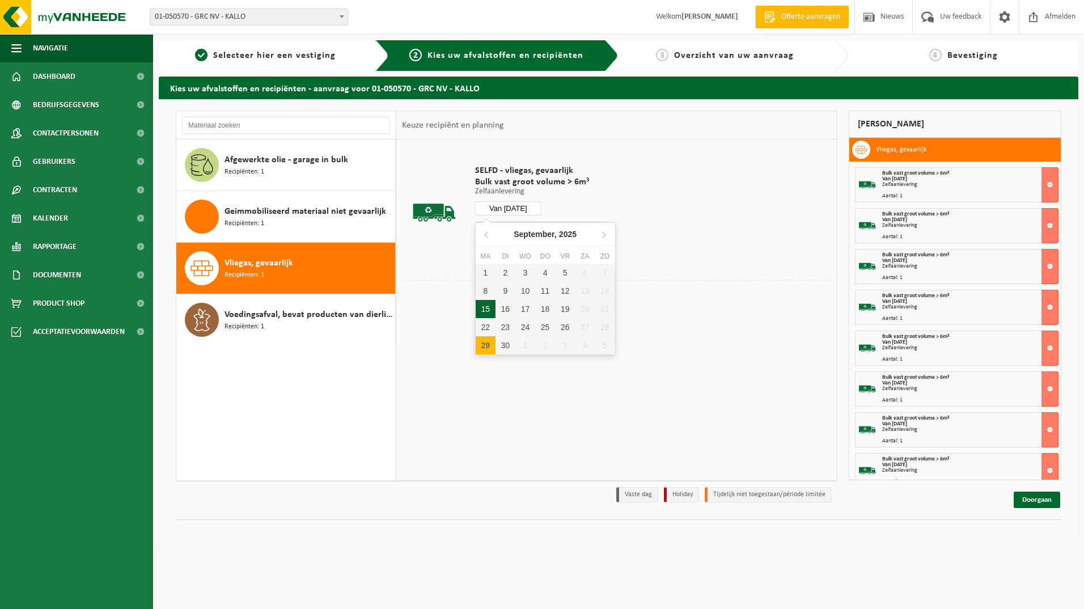
click at [517, 207] on input "Van 2025-09-29" at bounding box center [508, 208] width 67 height 14
click at [505, 343] on div "30" at bounding box center [506, 345] width 20 height 18
type input "Van 2025-09-30"
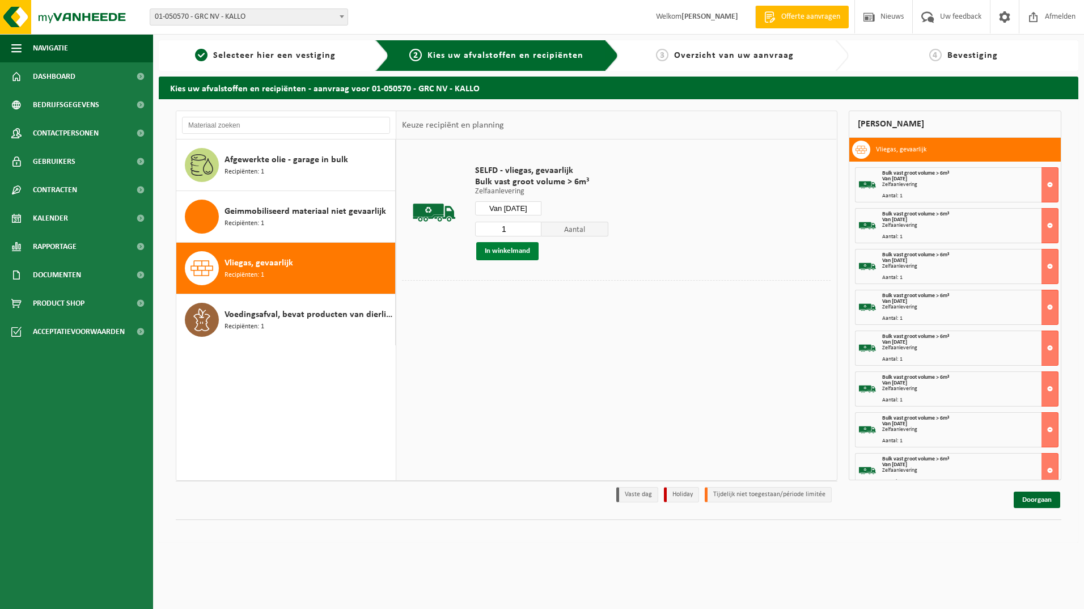
click at [512, 253] on button "In winkelmand" at bounding box center [507, 251] width 62 height 18
click at [1039, 499] on link "Doorgaan" at bounding box center [1037, 500] width 47 height 16
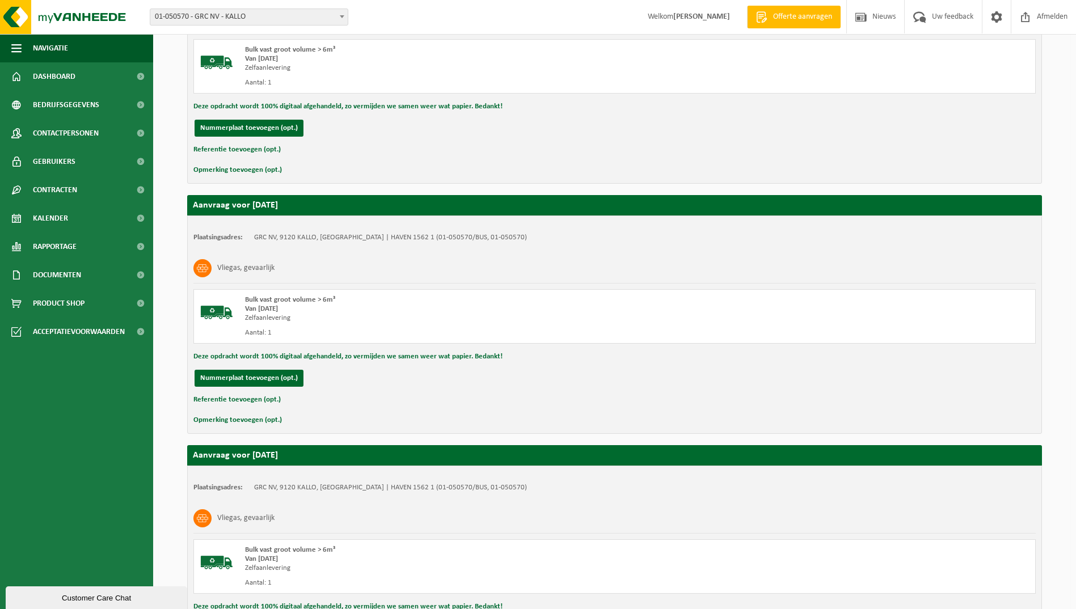
scroll to position [5187, 0]
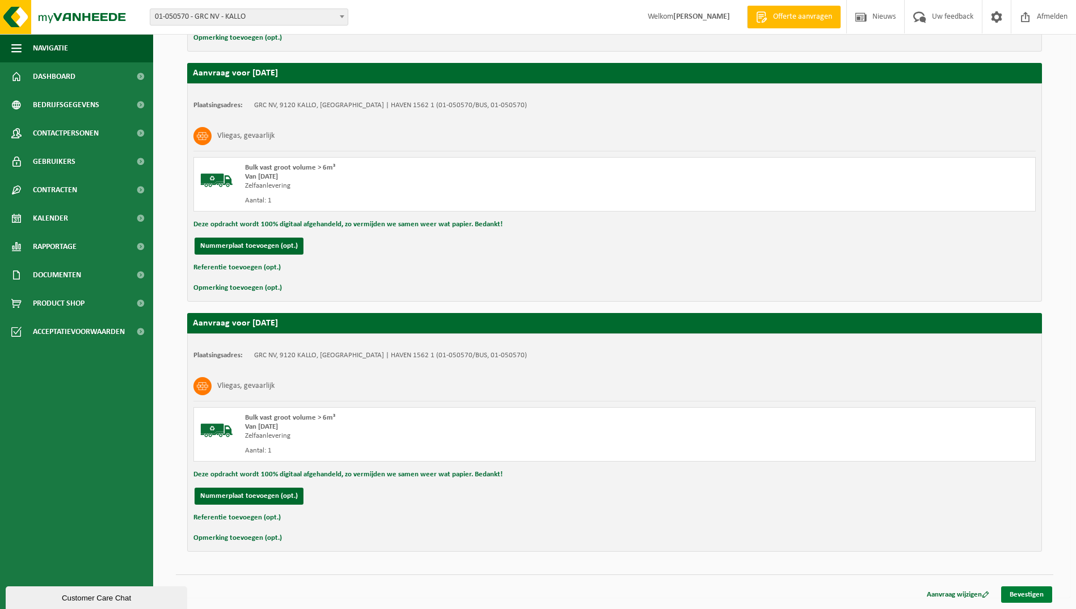
click at [1022, 593] on link "Bevestigen" at bounding box center [1026, 594] width 51 height 16
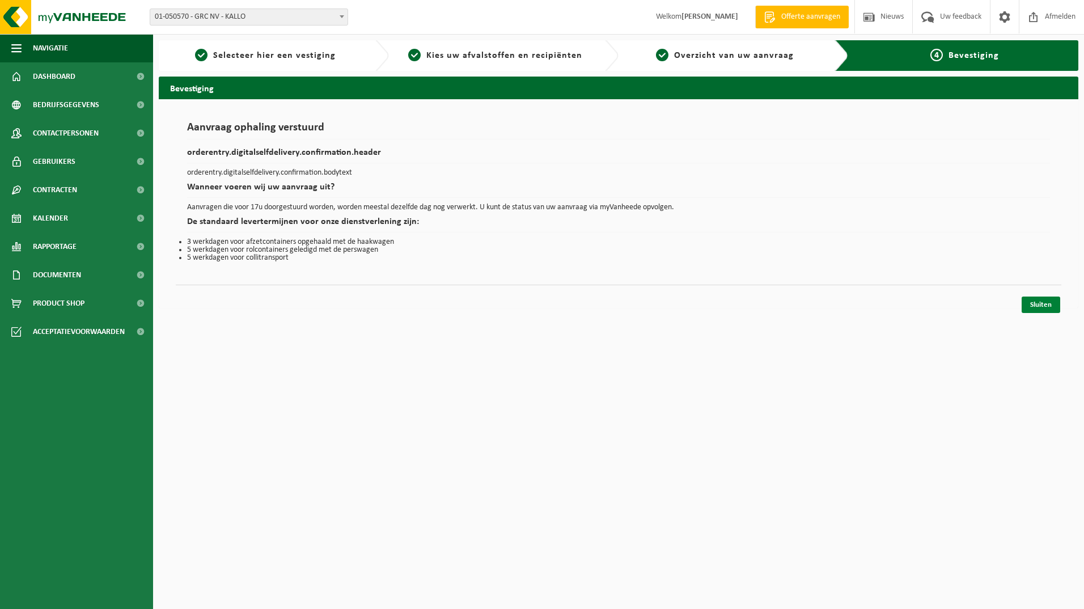
click at [1049, 299] on link "Sluiten" at bounding box center [1041, 305] width 39 height 16
